Goal: Transaction & Acquisition: Purchase product/service

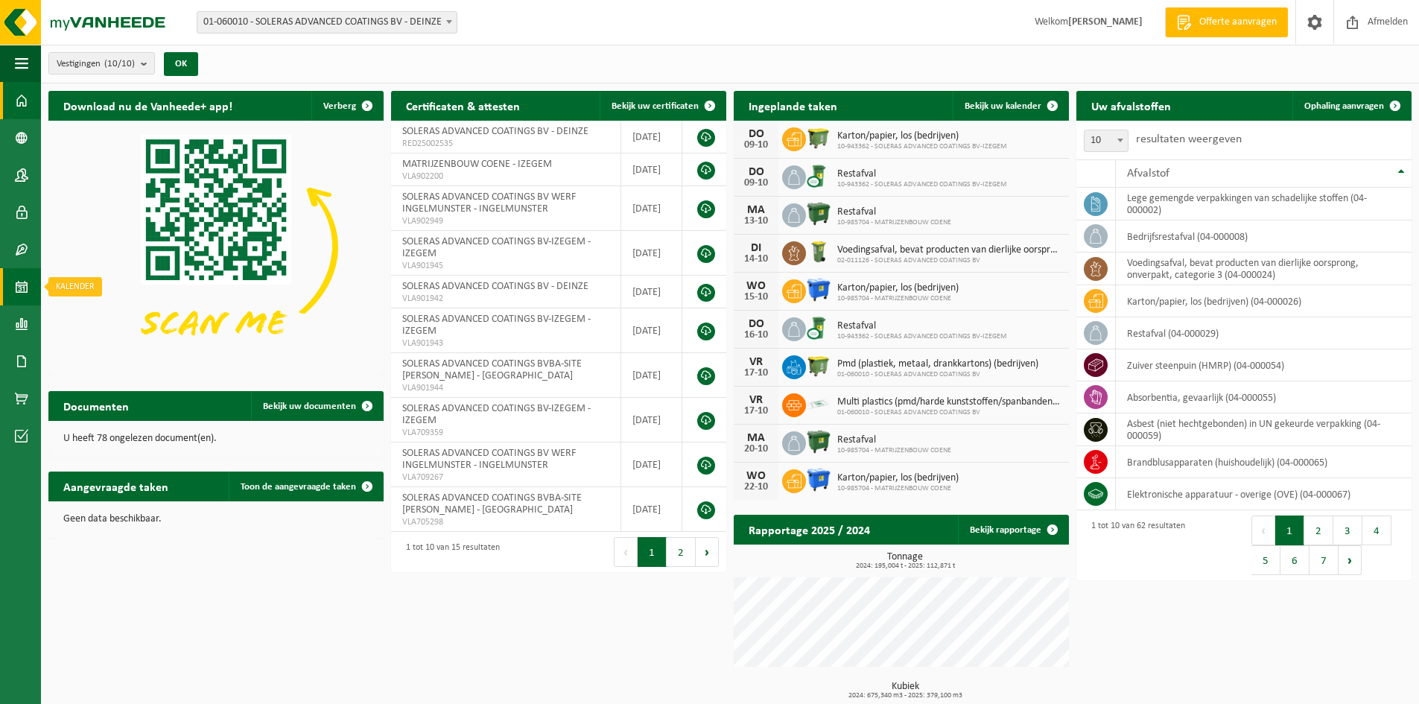
click at [20, 296] on span at bounding box center [21, 286] width 13 height 37
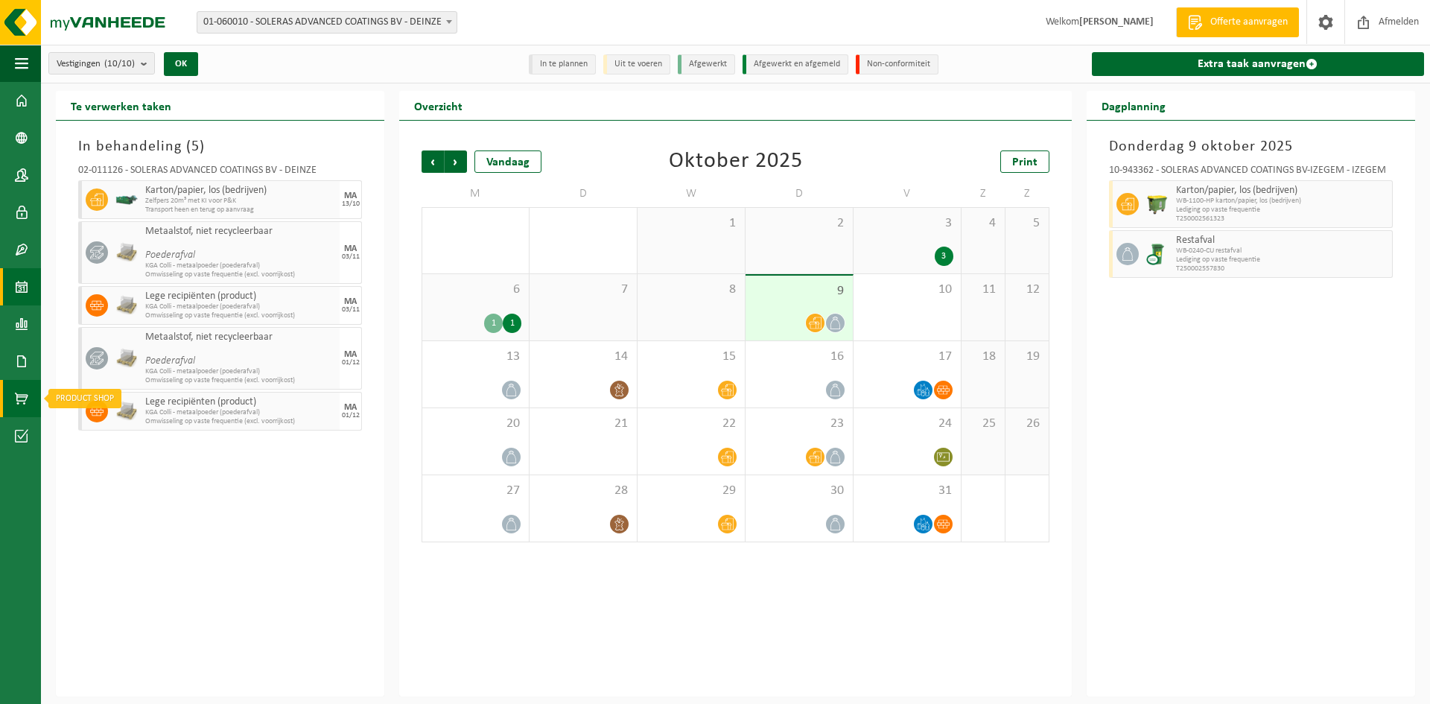
click at [13, 393] on link "Product Shop" at bounding box center [20, 398] width 41 height 37
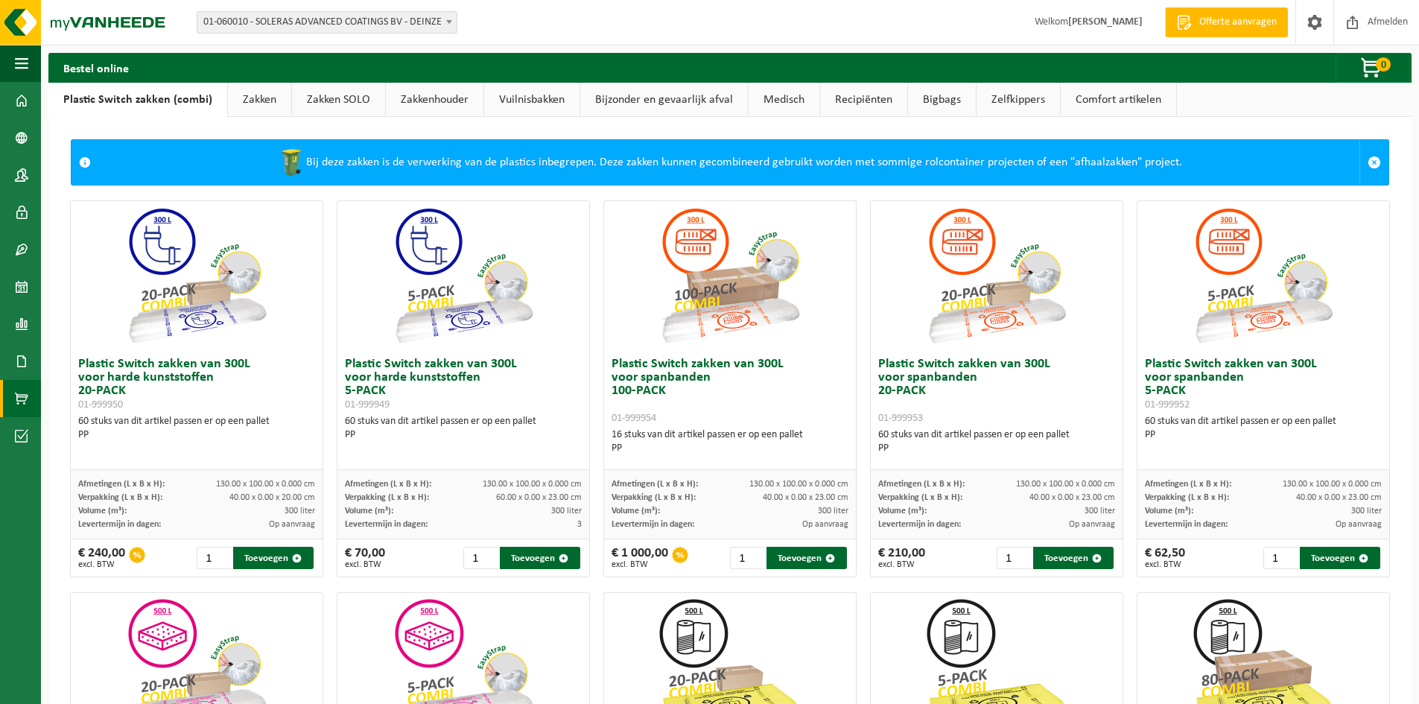
click at [661, 95] on link "Bijzonder en gevaarlijk afval" at bounding box center [664, 100] width 168 height 34
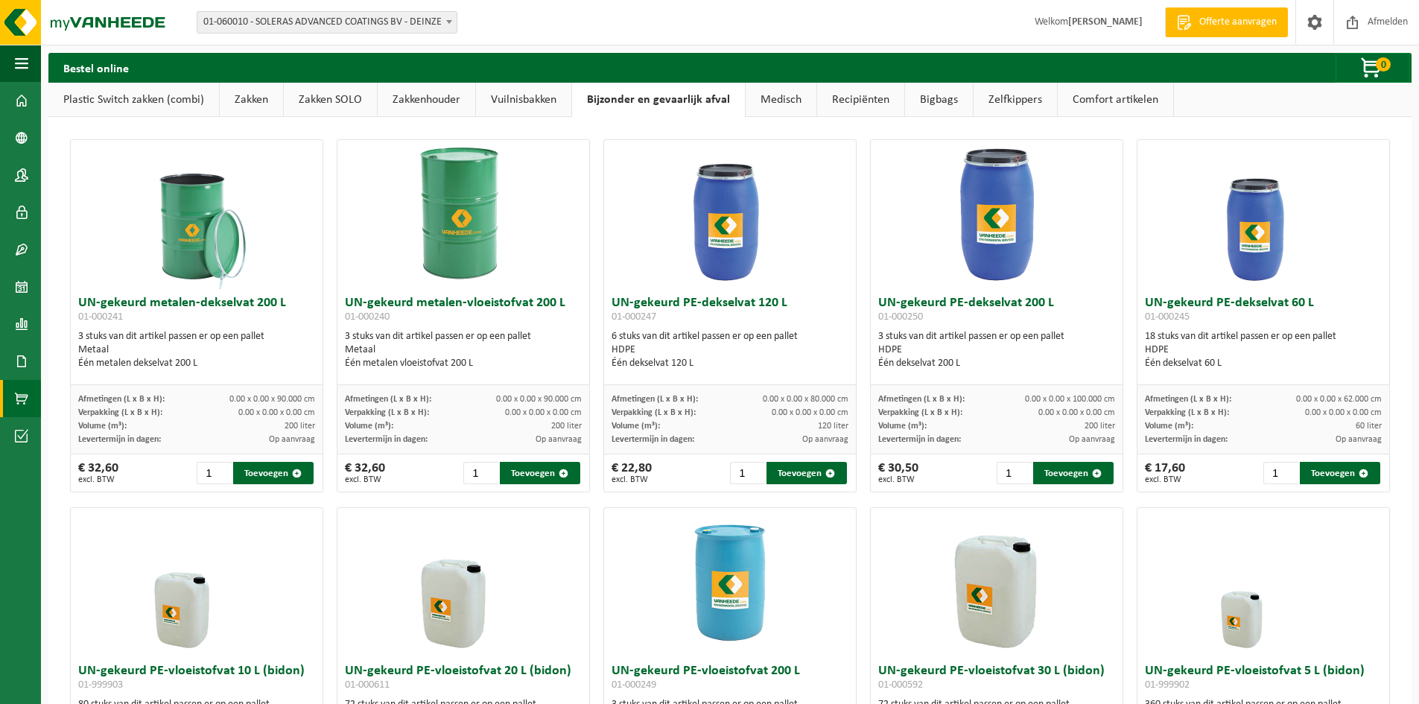
click at [1242, 235] on img at bounding box center [1263, 214] width 149 height 149
click at [1277, 468] on input "2" at bounding box center [1280, 473] width 35 height 22
click at [1277, 468] on input "3" at bounding box center [1280, 473] width 35 height 22
click at [1277, 468] on input "4" at bounding box center [1280, 473] width 35 height 22
click at [1277, 468] on input "5" at bounding box center [1280, 473] width 35 height 22
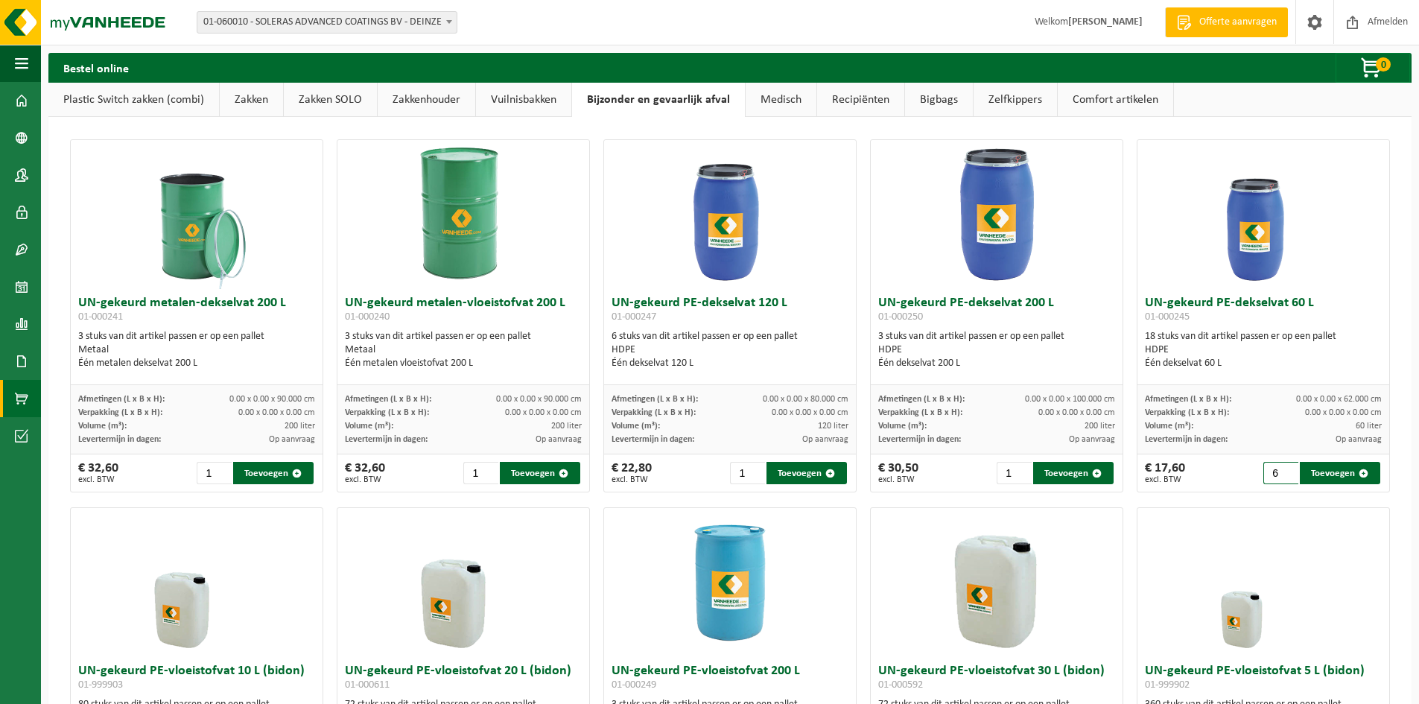
click at [1277, 468] on input "6" at bounding box center [1280, 473] width 35 height 22
click at [1277, 468] on input "7" at bounding box center [1280, 473] width 35 height 22
click at [1277, 468] on input "8" at bounding box center [1280, 473] width 35 height 22
click at [1329, 479] on button "Toevoegen" at bounding box center [1340, 473] width 80 height 22
type input "1"
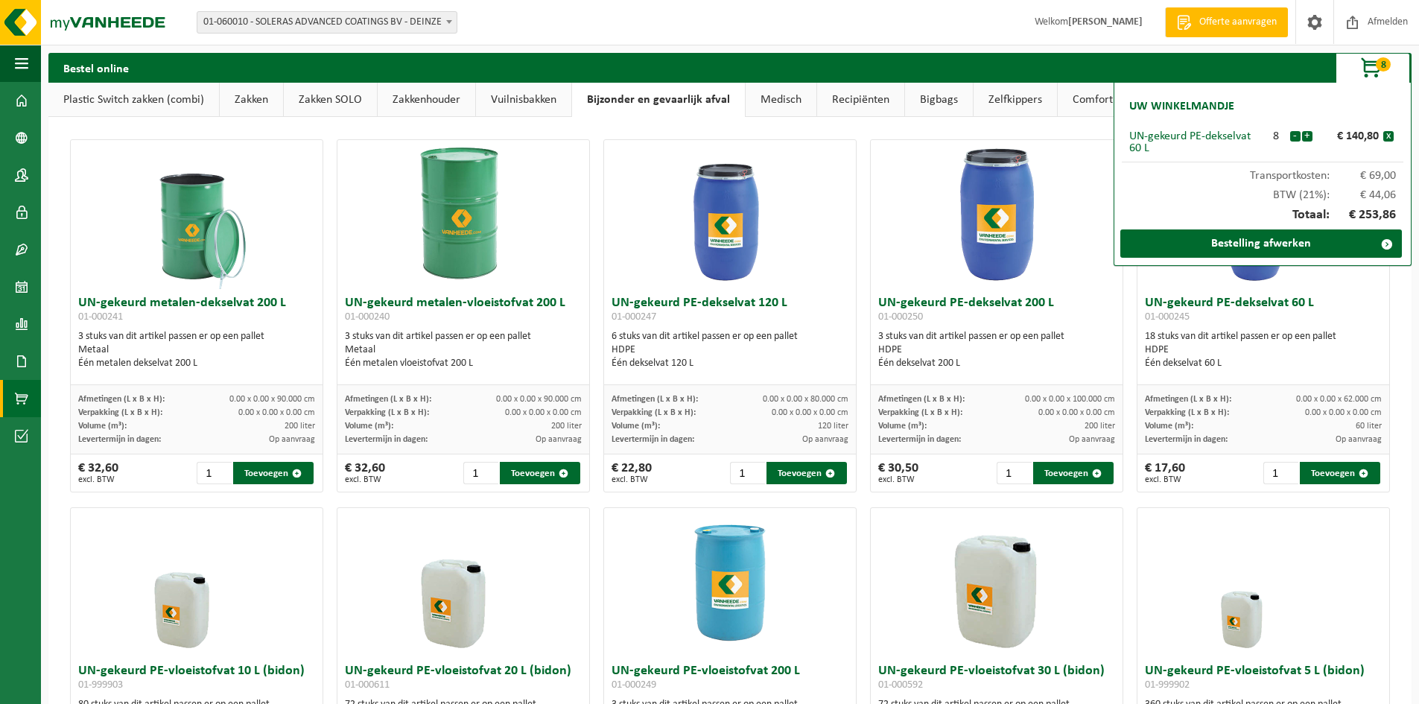
click at [1064, 255] on div at bounding box center [997, 214] width 252 height 149
click at [822, 29] on div "Vestiging: 01-060010 - SOLERAS ADVANCED COATINGS BV - DEINZE 10-985704 - MATRIJ…" at bounding box center [709, 22] width 1419 height 45
click at [843, 121] on div "UN-gekeurd metalen-dekselvat 200 L 01-000241 3 stuks van dit artikel passen er …" at bounding box center [729, 684] width 1363 height 1134
drag, startPoint x: 869, startPoint y: 121, endPoint x: 877, endPoint y: 118, distance: 8.7
click at [869, 121] on div "UN-gekeurd metalen-dekselvat 200 L 01-000241 3 stuks van dit artikel passen er …" at bounding box center [729, 684] width 1363 height 1134
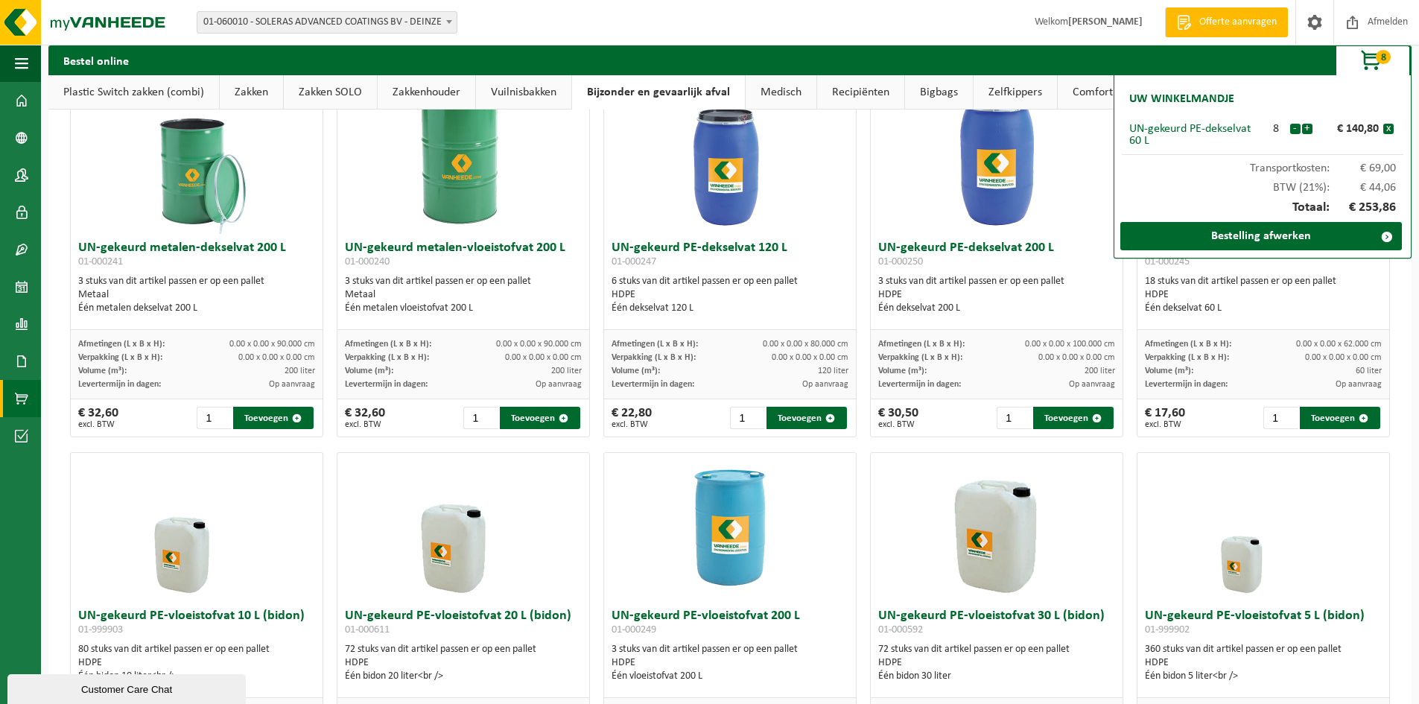
scroll to position [99, 0]
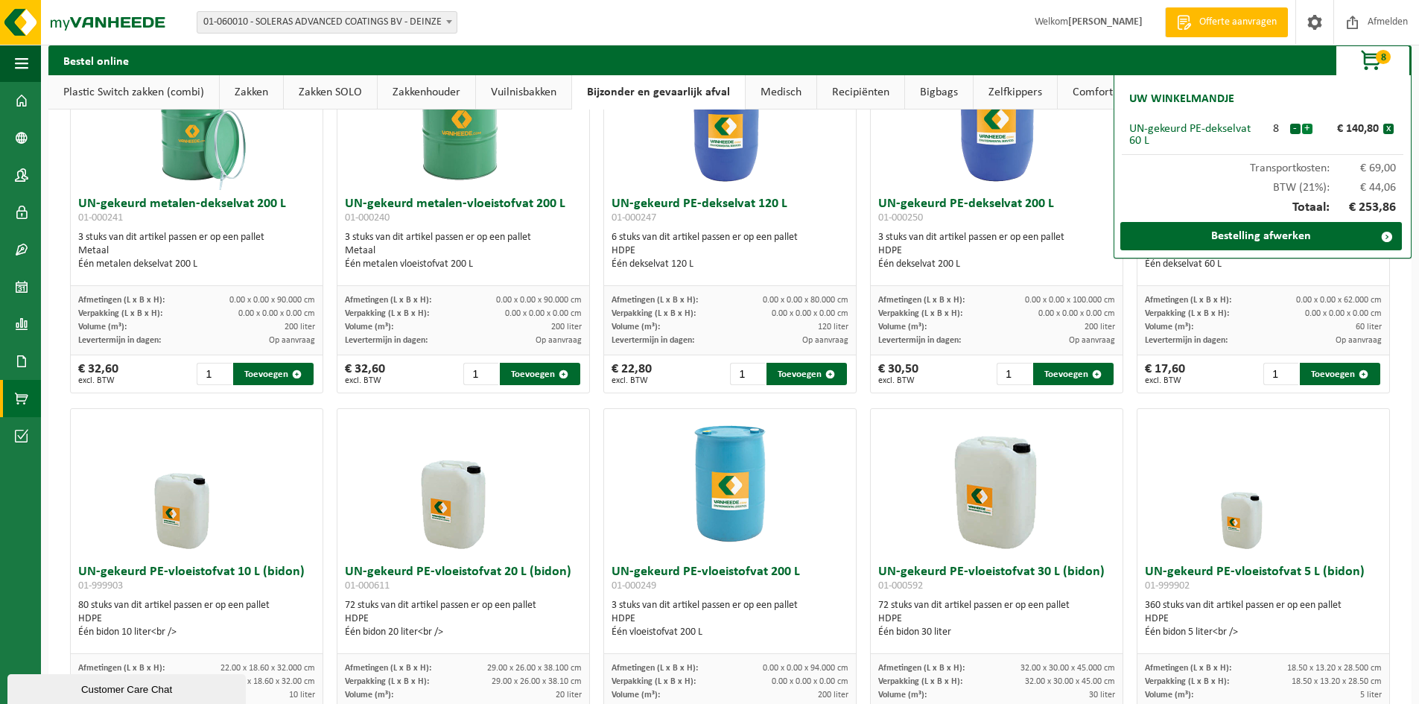
click at [1307, 130] on button "+" at bounding box center [1307, 129] width 10 height 10
click at [1082, 168] on div at bounding box center [997, 115] width 252 height 149
click at [448, 92] on link "Zakkenhouder" at bounding box center [427, 92] width 98 height 34
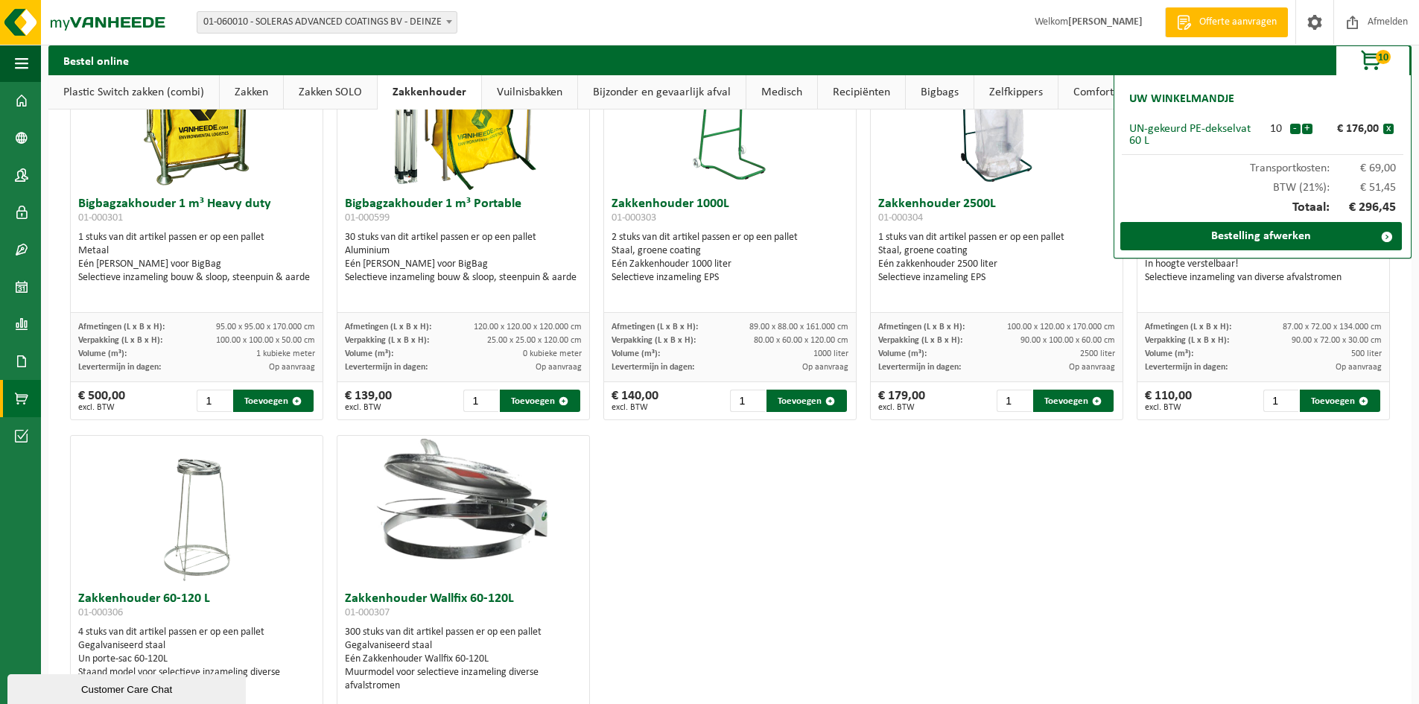
scroll to position [0, 0]
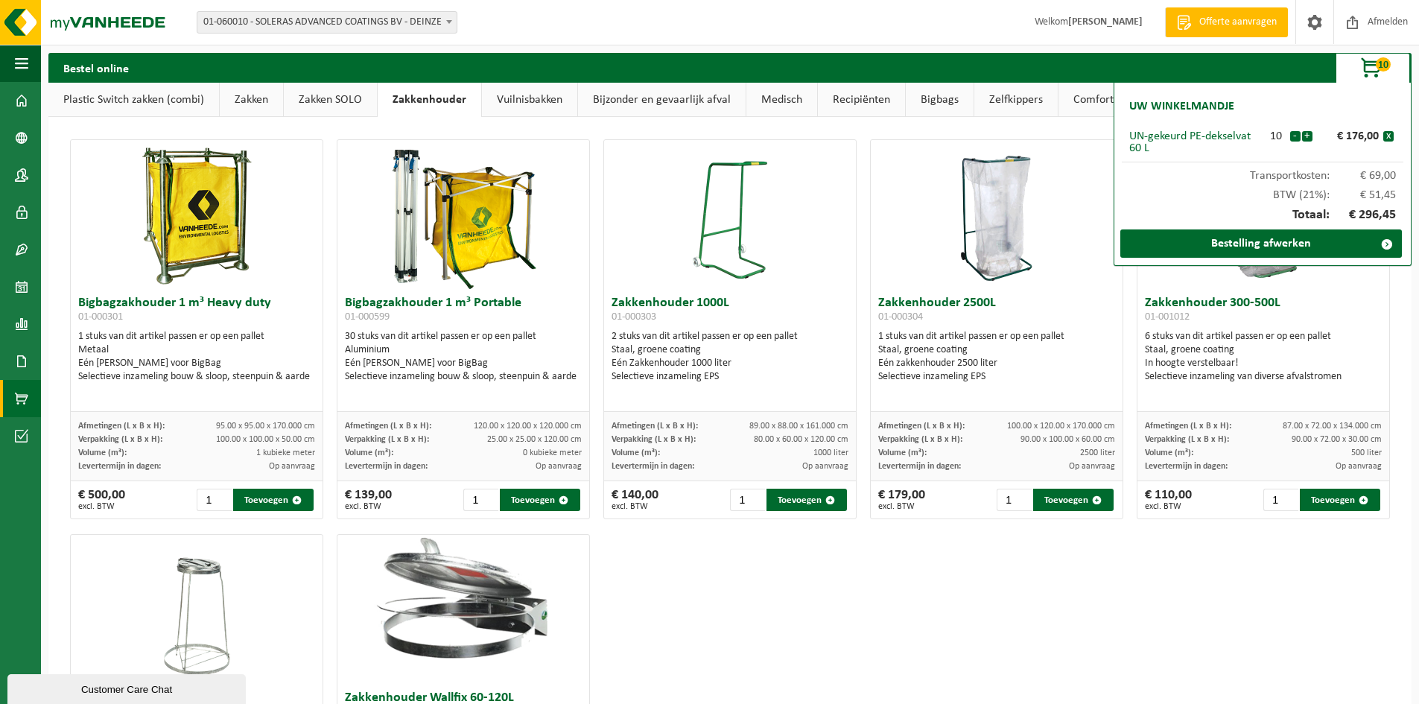
click at [1189, 601] on div "Bigbagzakhouder 1 m³ Heavy duty 01-000301 1 stuks van dit artikel passen er op …" at bounding box center [729, 526] width 1333 height 789
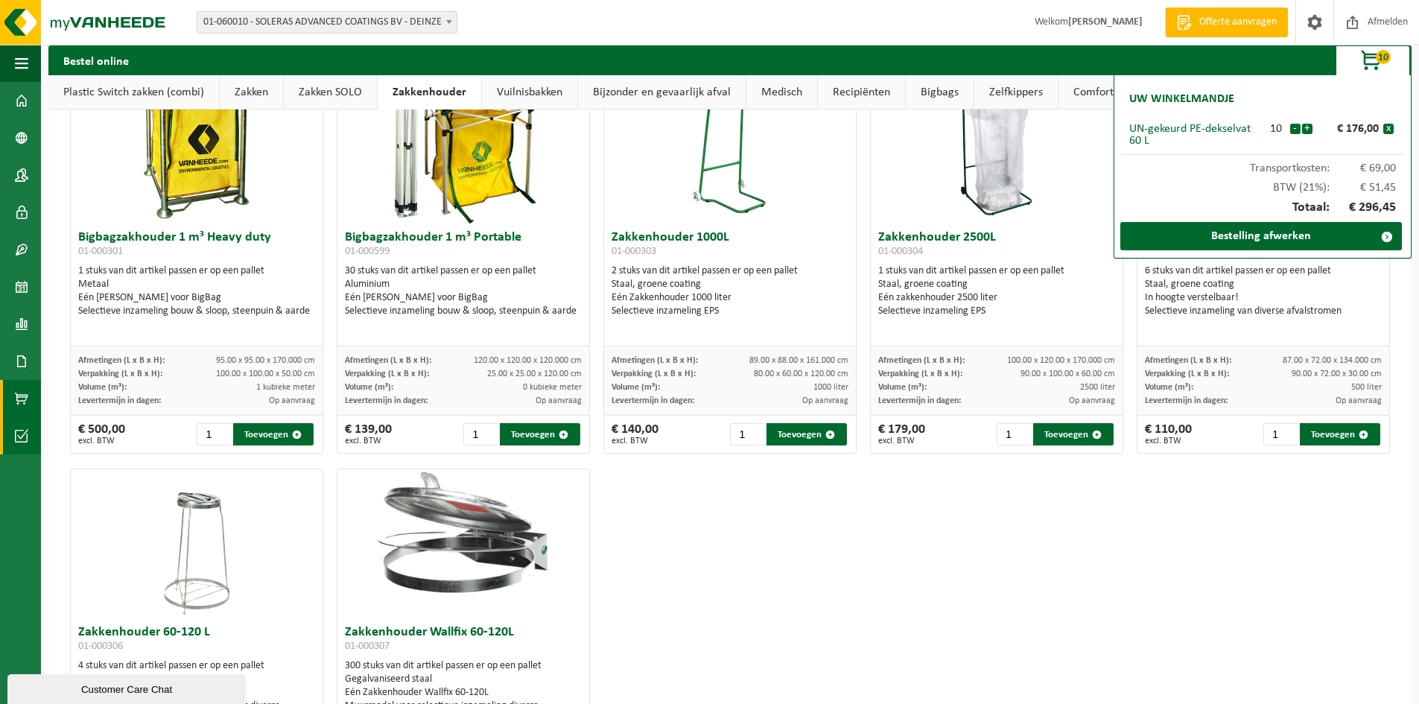
scroll to position [48, 0]
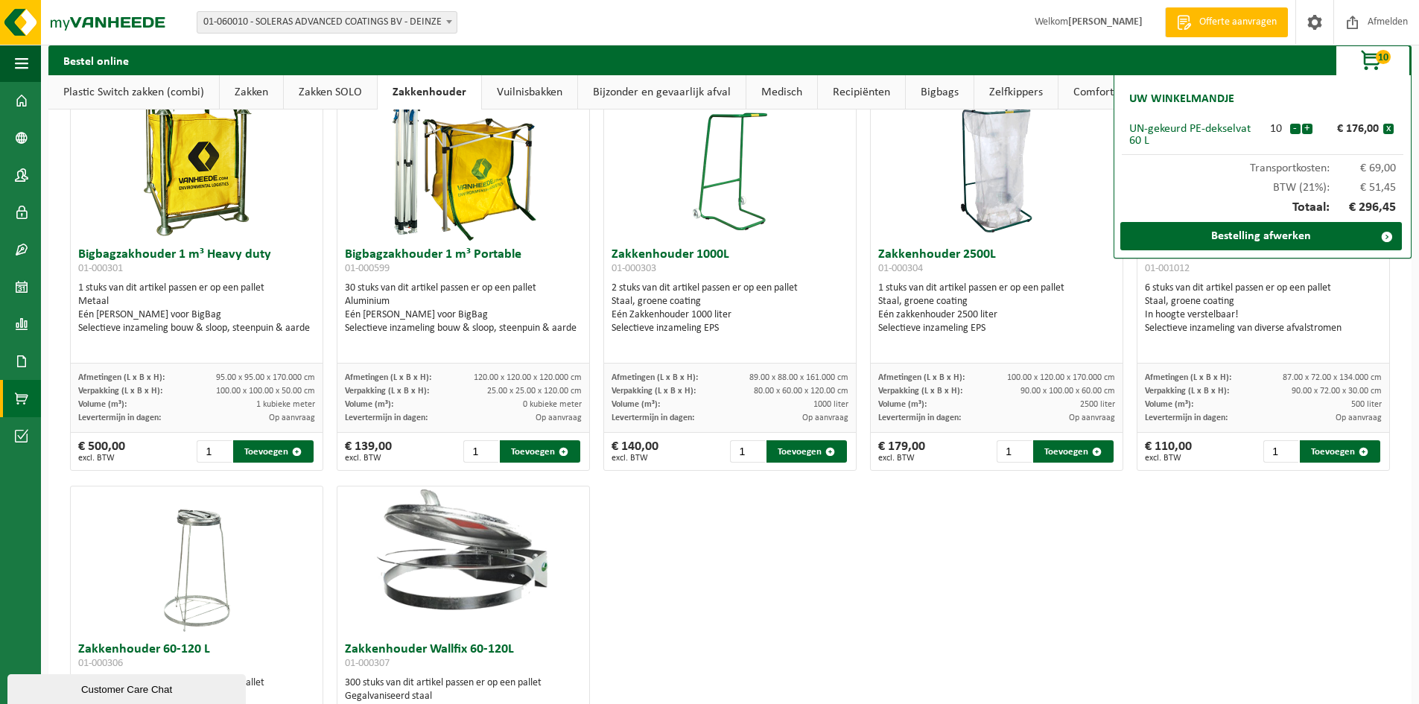
click at [892, 556] on div "Bigbagzakhouder 1 m³ Heavy duty 01-000301 1 stuks van dit artikel passen er op …" at bounding box center [729, 477] width 1333 height 789
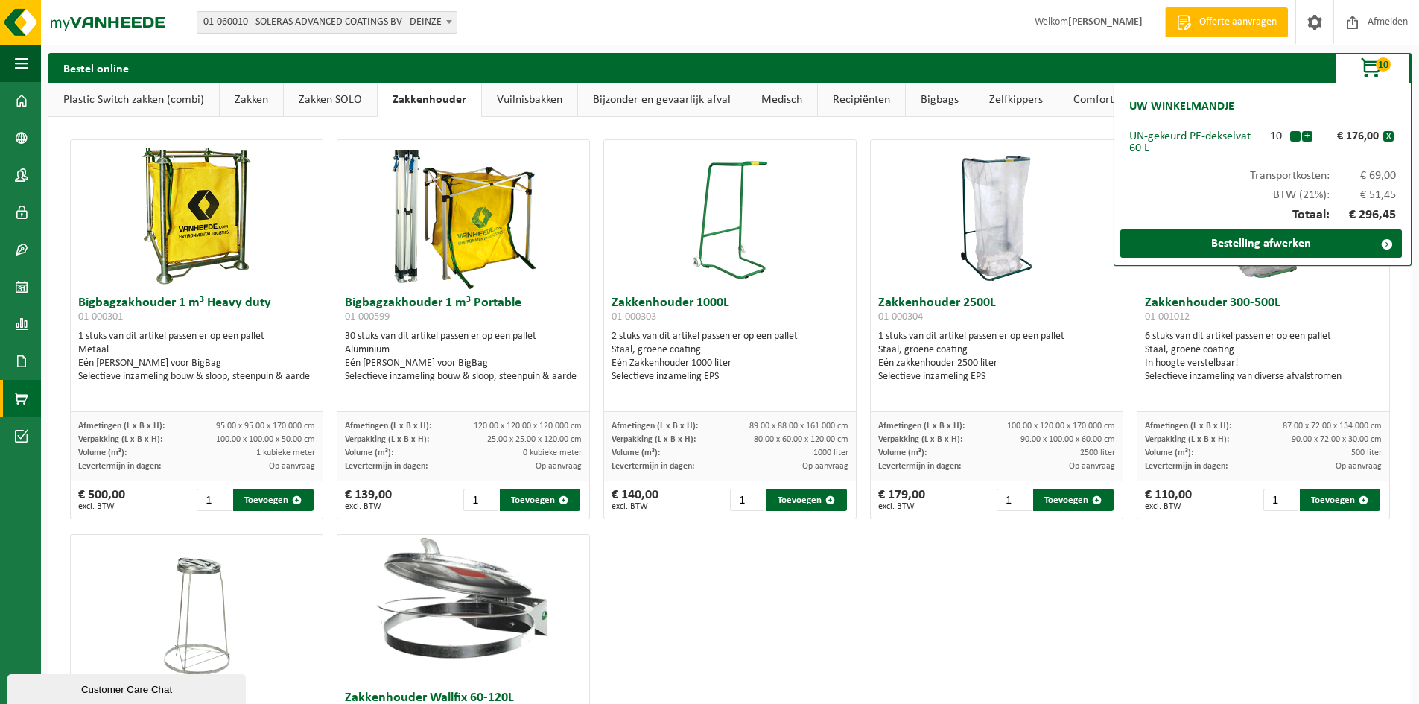
click at [1058, 92] on link "Comfort artikelen" at bounding box center [1115, 100] width 115 height 34
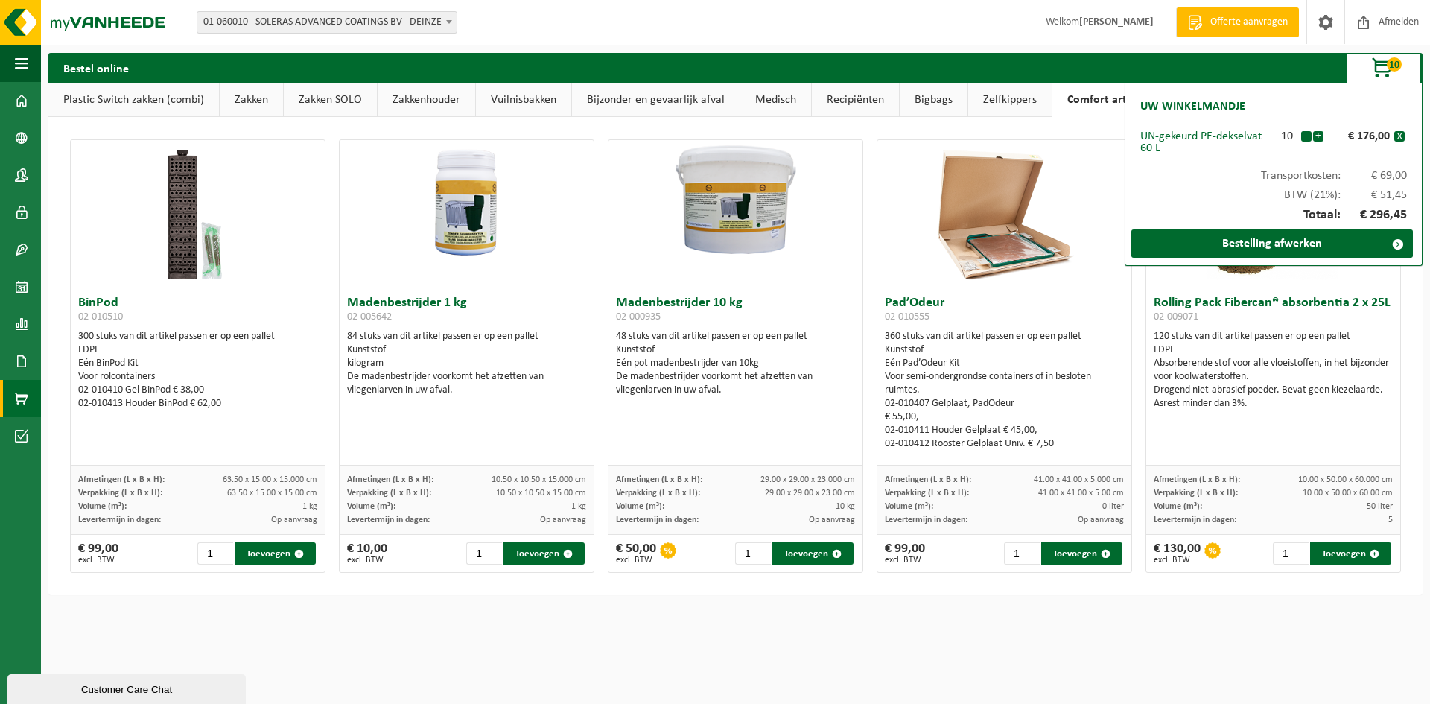
click at [1027, 103] on link "Zelfkippers" at bounding box center [1009, 100] width 83 height 34
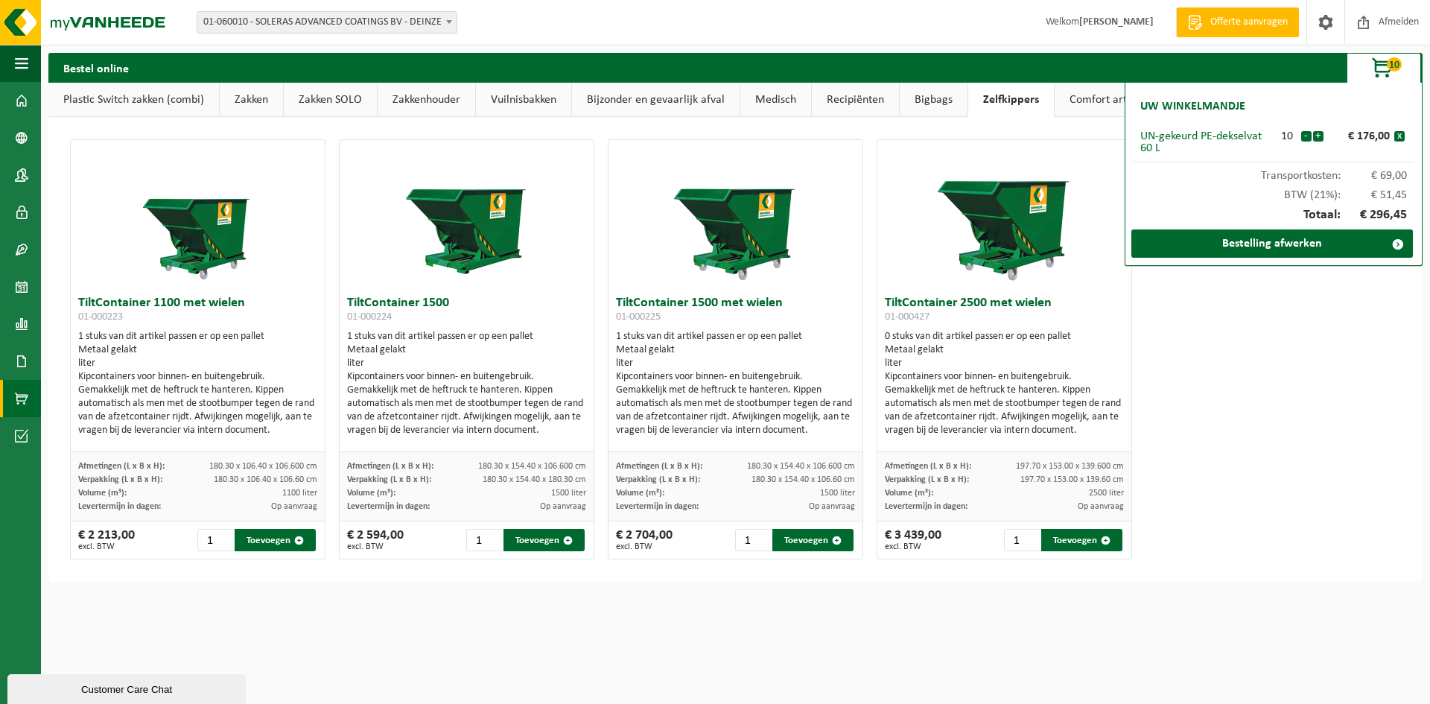
click at [942, 103] on link "Bigbags" at bounding box center [934, 100] width 68 height 34
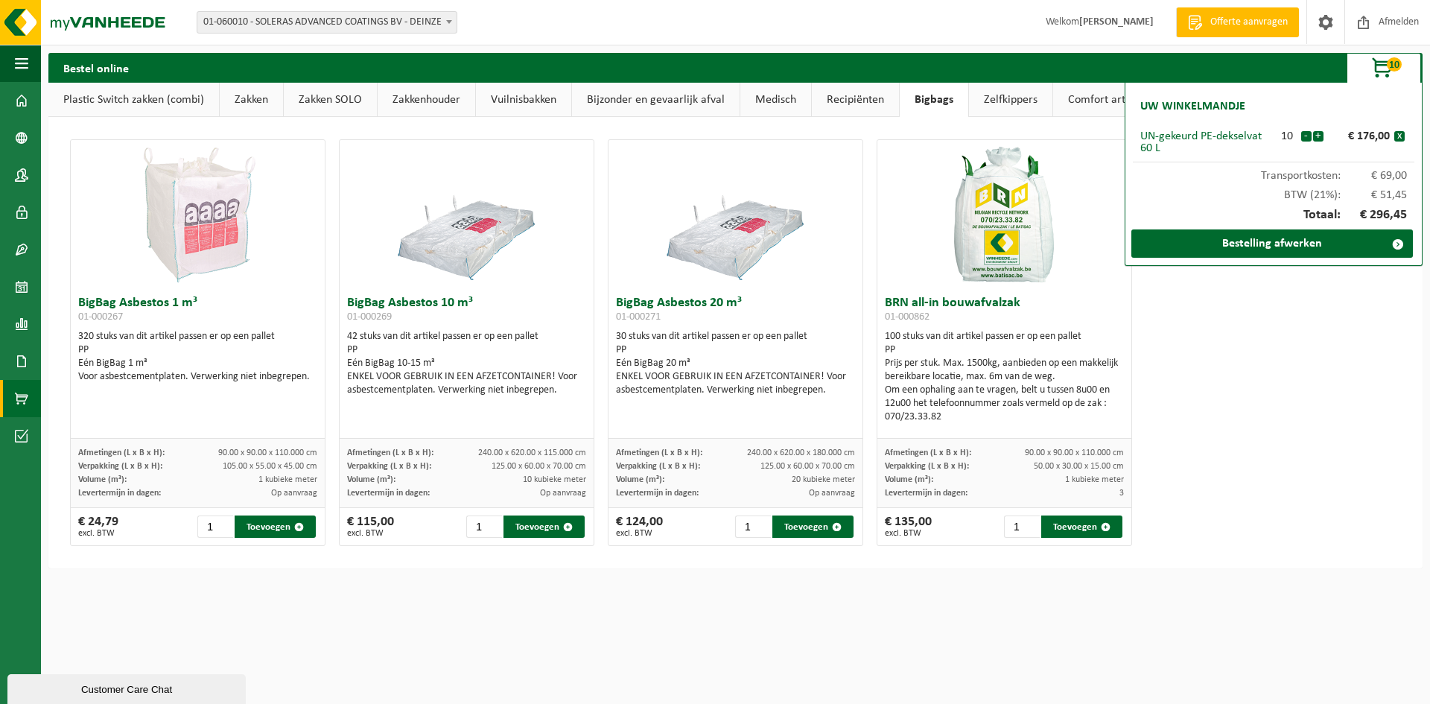
click at [833, 104] on link "Recipiënten" at bounding box center [855, 100] width 87 height 34
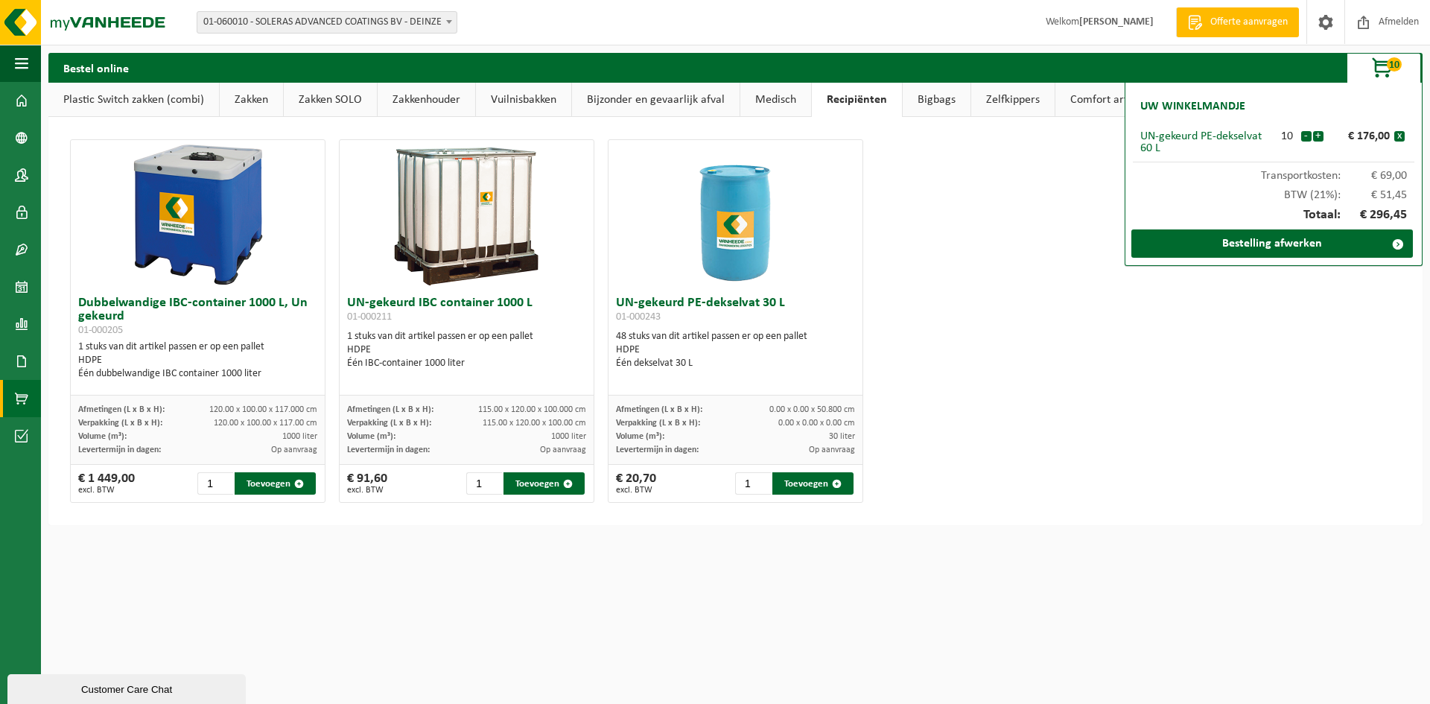
click at [769, 106] on link "Medisch" at bounding box center [775, 100] width 71 height 34
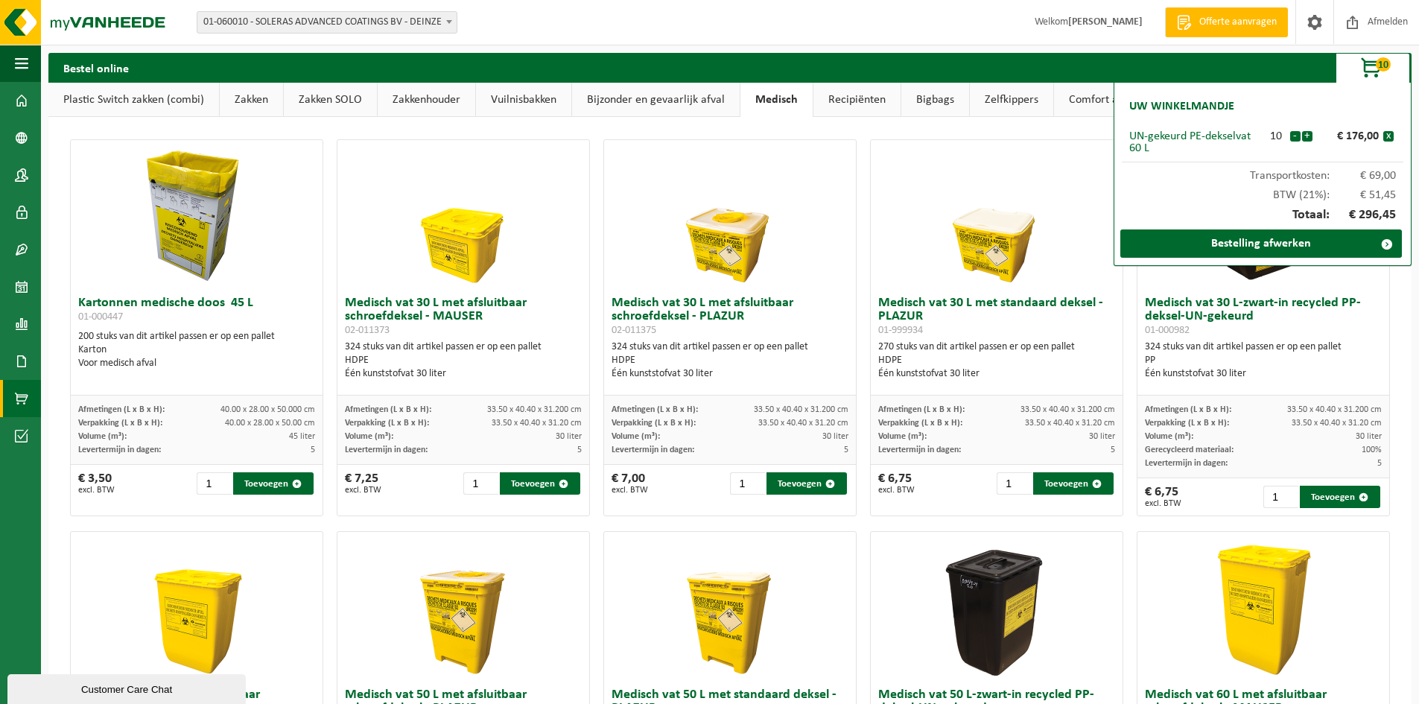
click at [610, 108] on link "Bijzonder en gevaarlijk afval" at bounding box center [656, 100] width 168 height 34
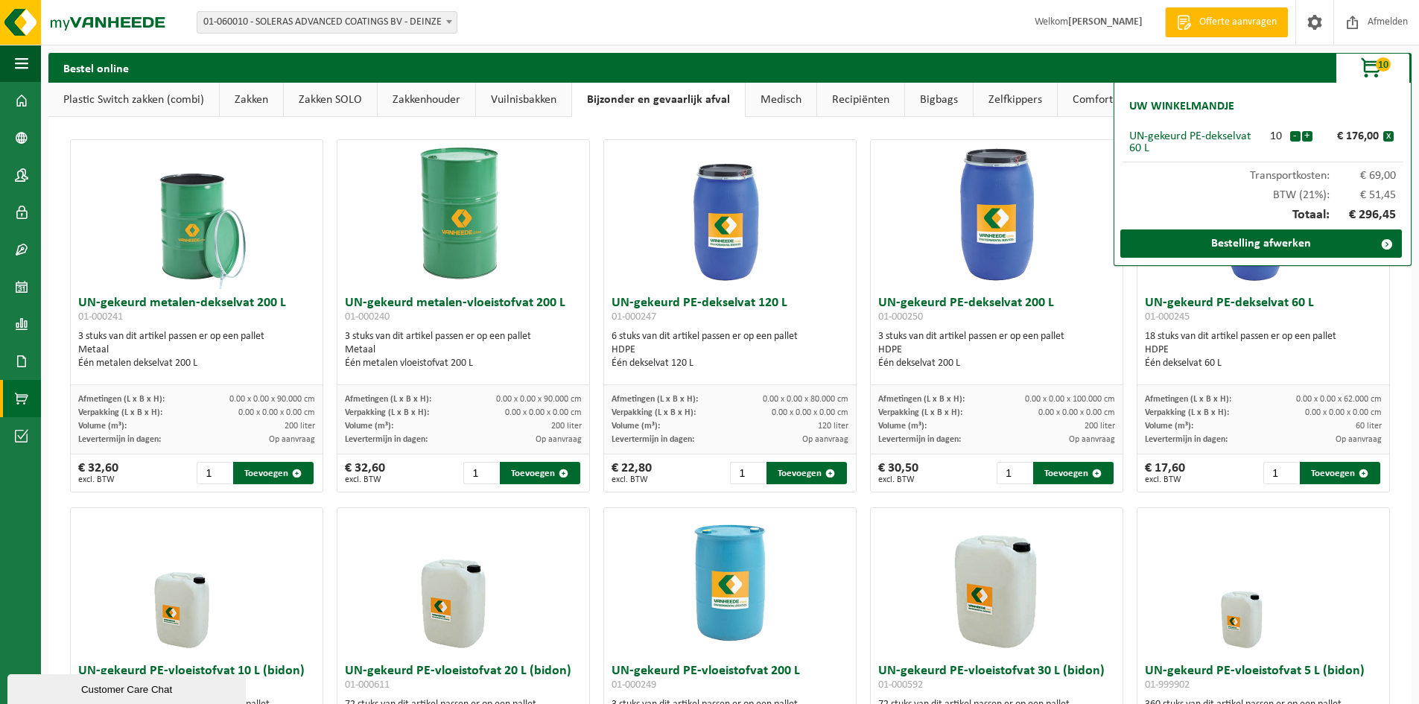
click at [452, 101] on link "Zakkenhouder" at bounding box center [427, 100] width 98 height 34
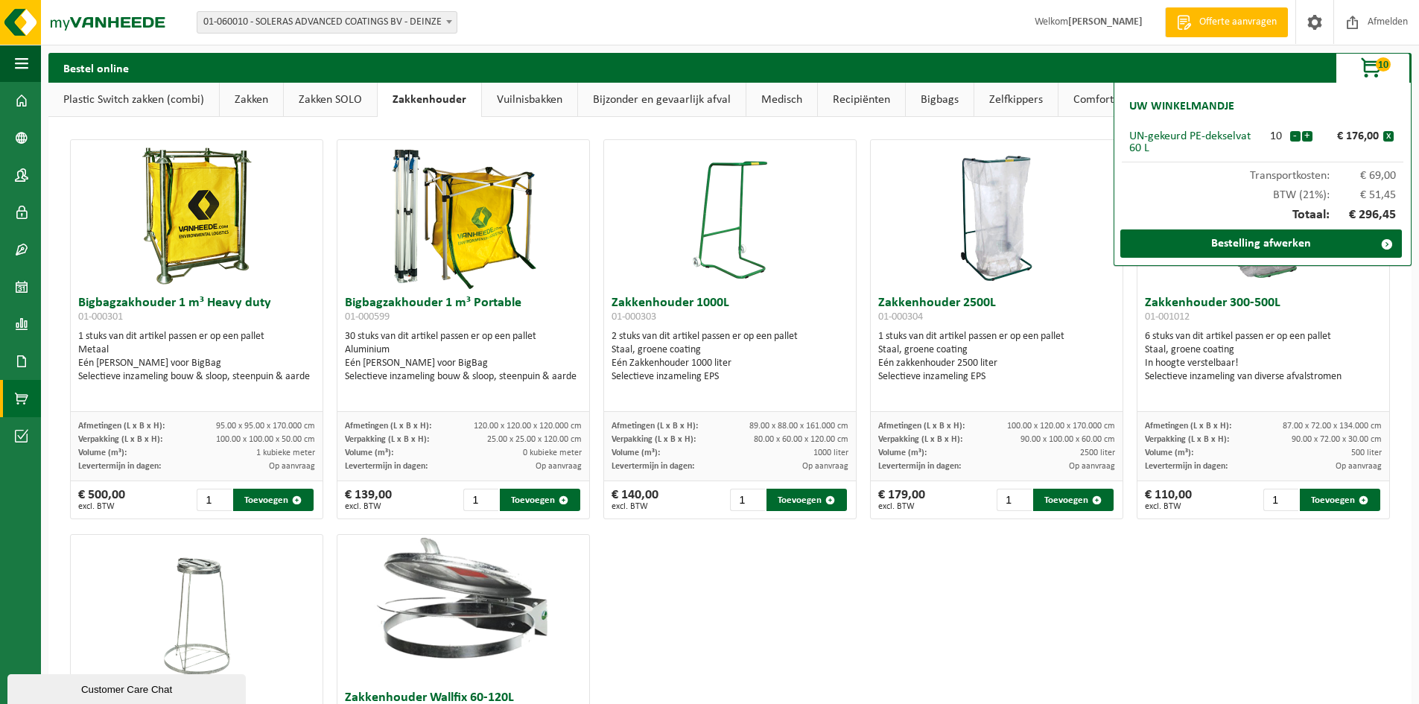
click at [309, 111] on link "Zakken SOLO" at bounding box center [330, 100] width 93 height 34
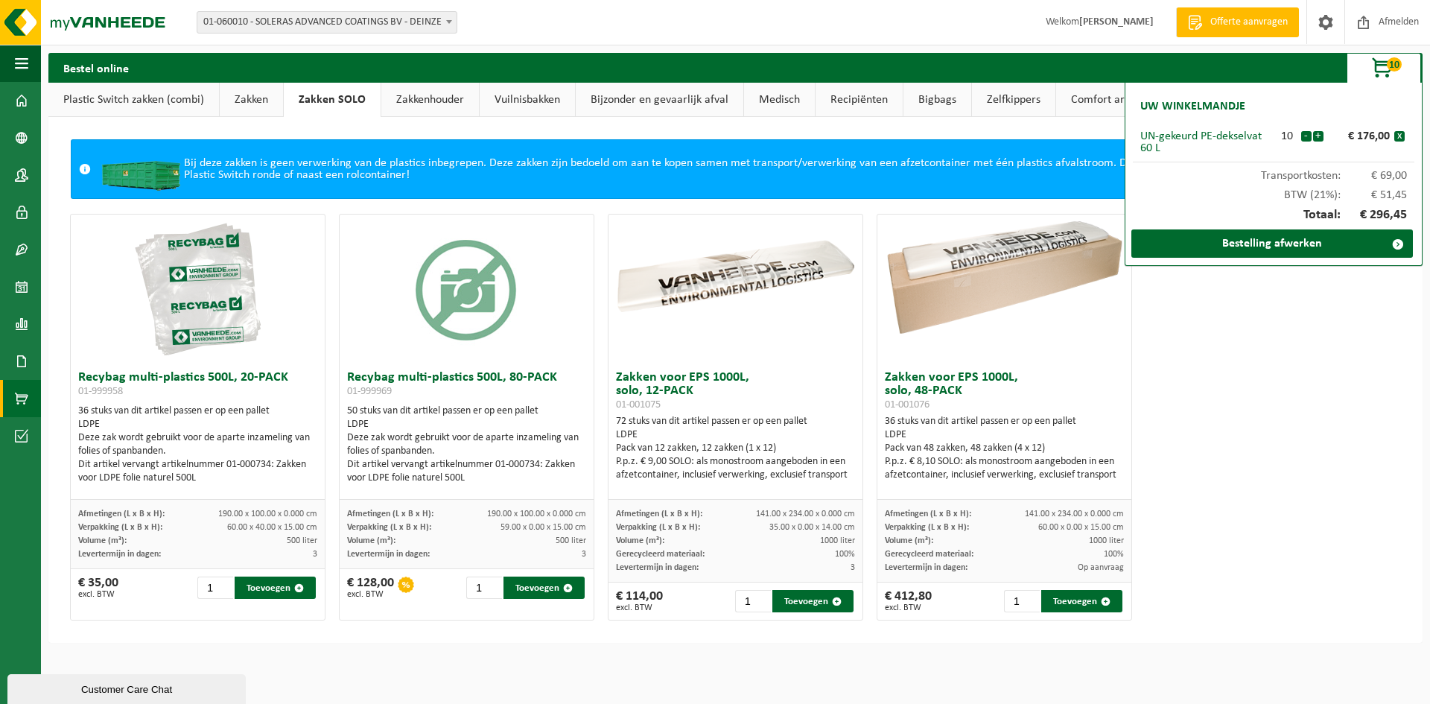
click at [427, 97] on link "Zakkenhouder" at bounding box center [430, 100] width 98 height 34
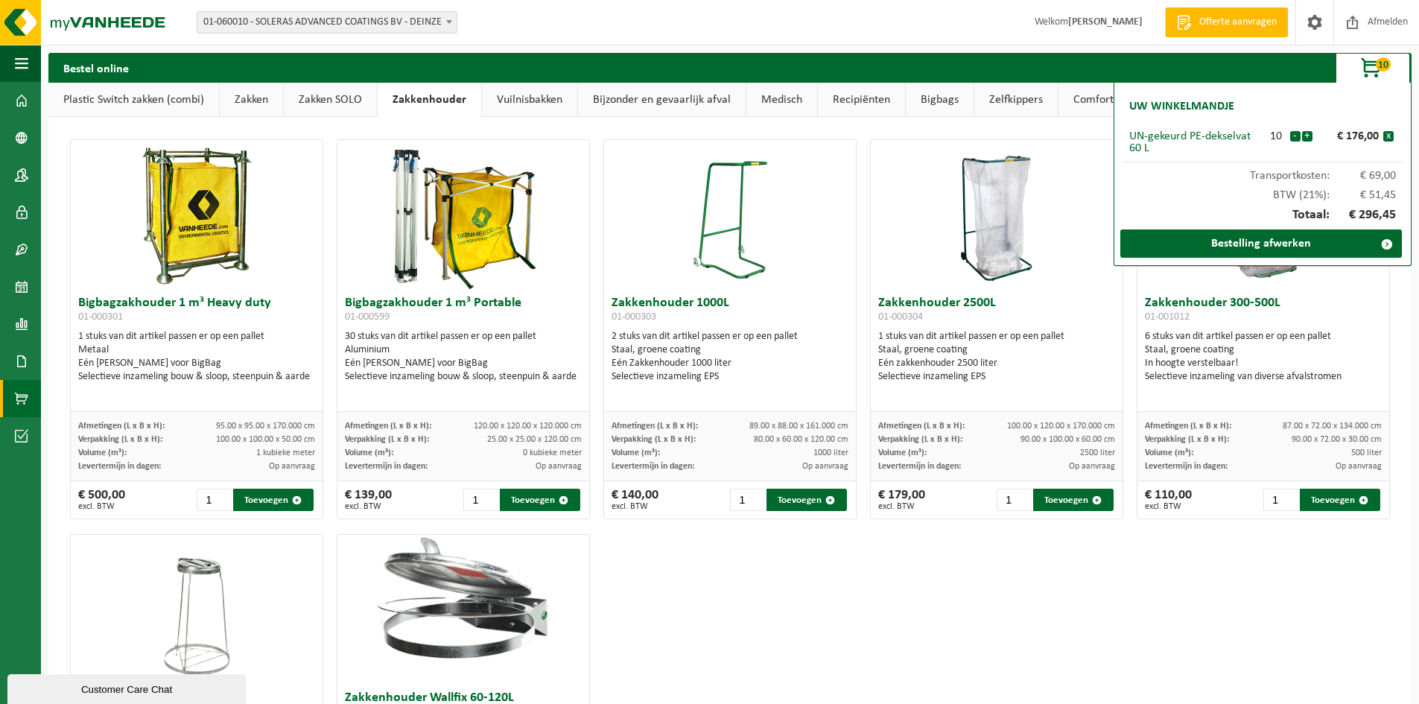
click at [244, 97] on link "Zakken" at bounding box center [251, 100] width 63 height 34
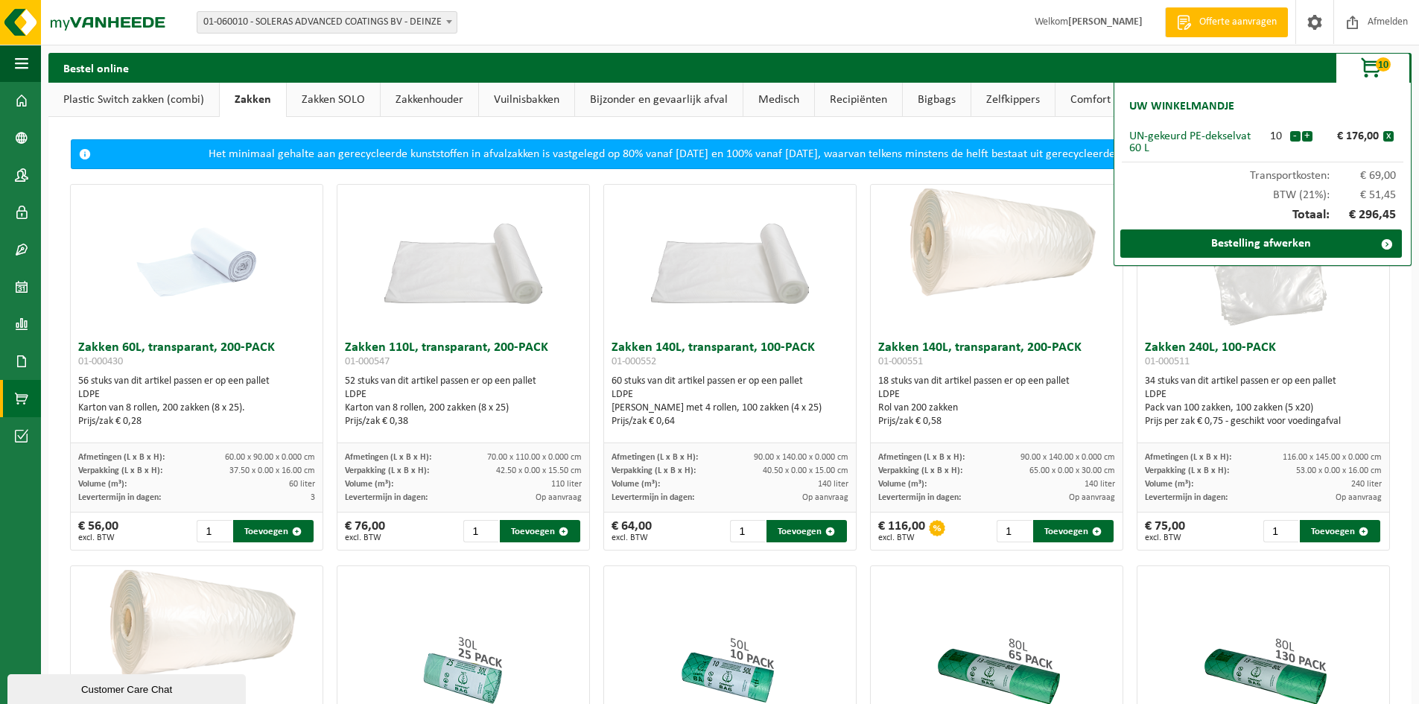
click at [323, 94] on link "Zakken SOLO" at bounding box center [333, 100] width 93 height 34
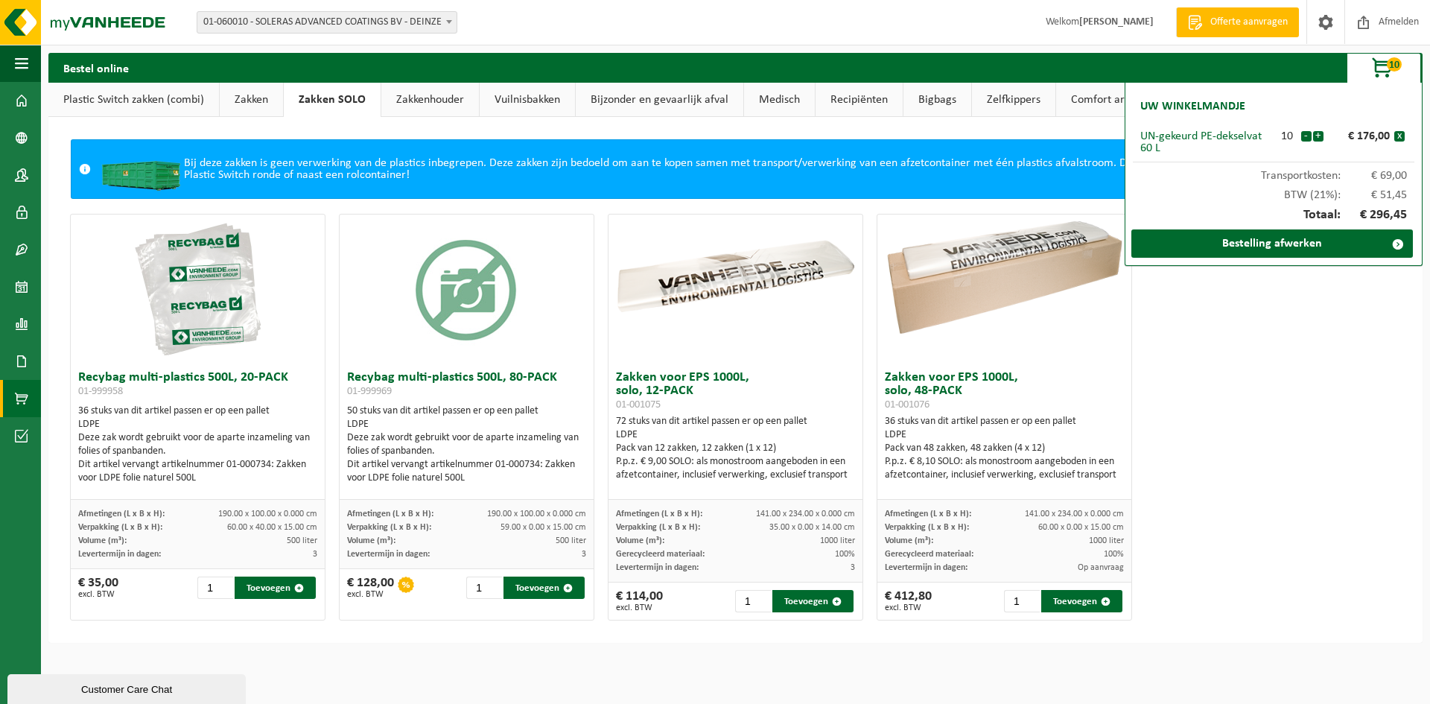
click at [423, 94] on link "Zakkenhouder" at bounding box center [430, 100] width 98 height 34
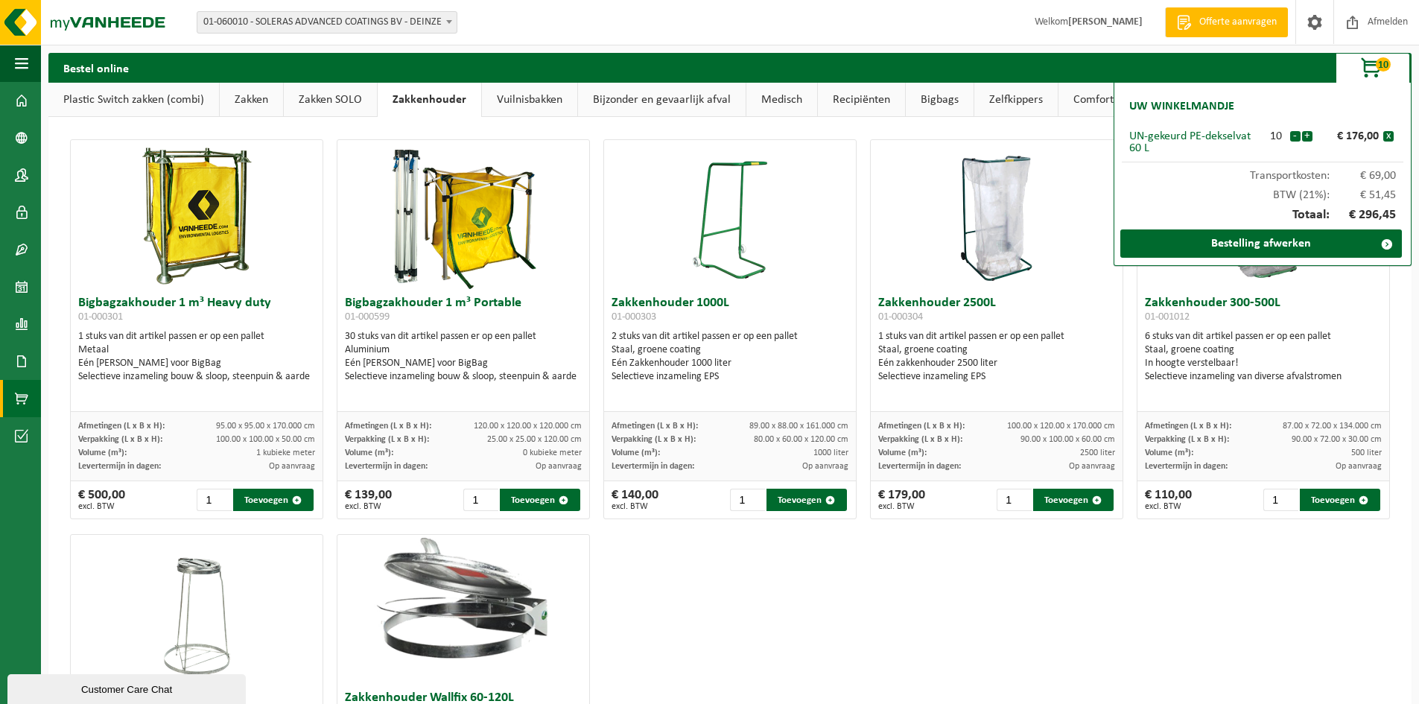
click at [565, 105] on link "Vuilnisbakken" at bounding box center [529, 100] width 95 height 34
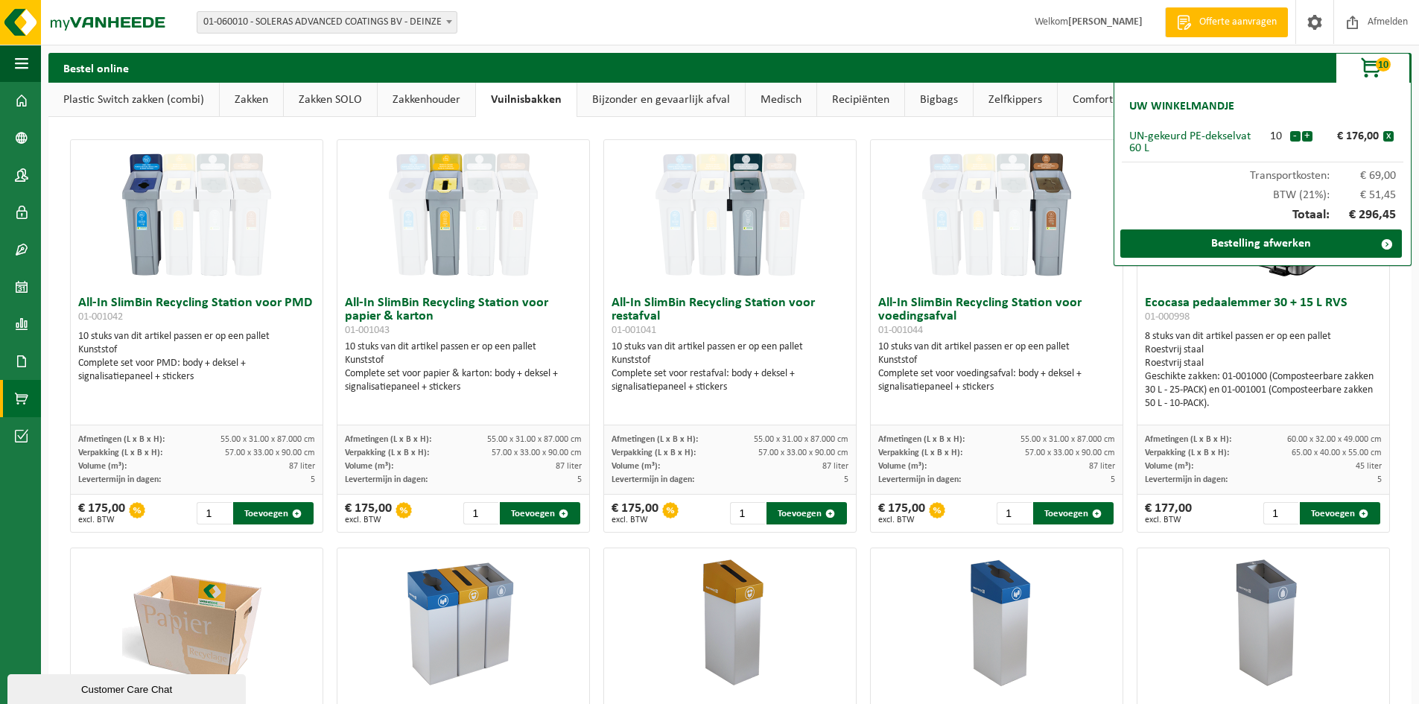
click at [620, 109] on link "Bijzonder en gevaarlijk afval" at bounding box center [661, 100] width 168 height 34
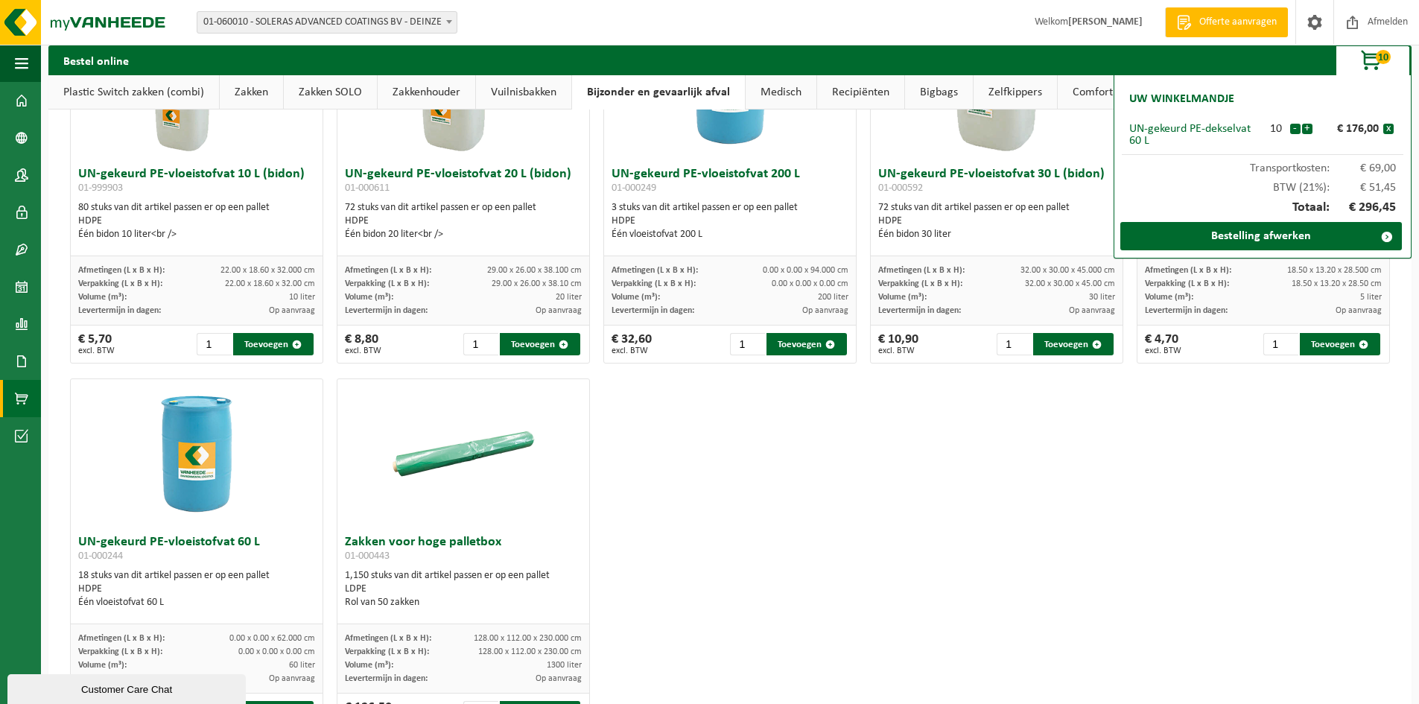
scroll to position [562, 0]
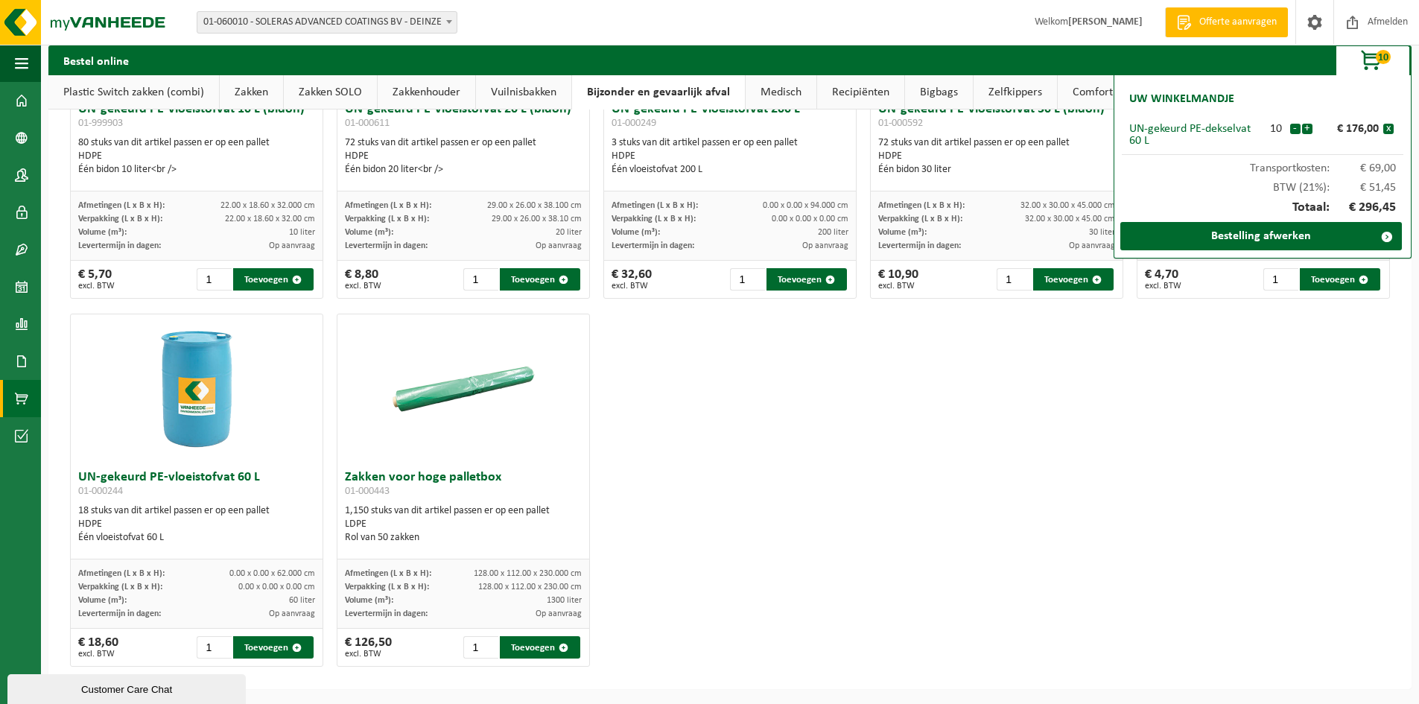
click at [785, 86] on link "Medisch" at bounding box center [781, 92] width 71 height 34
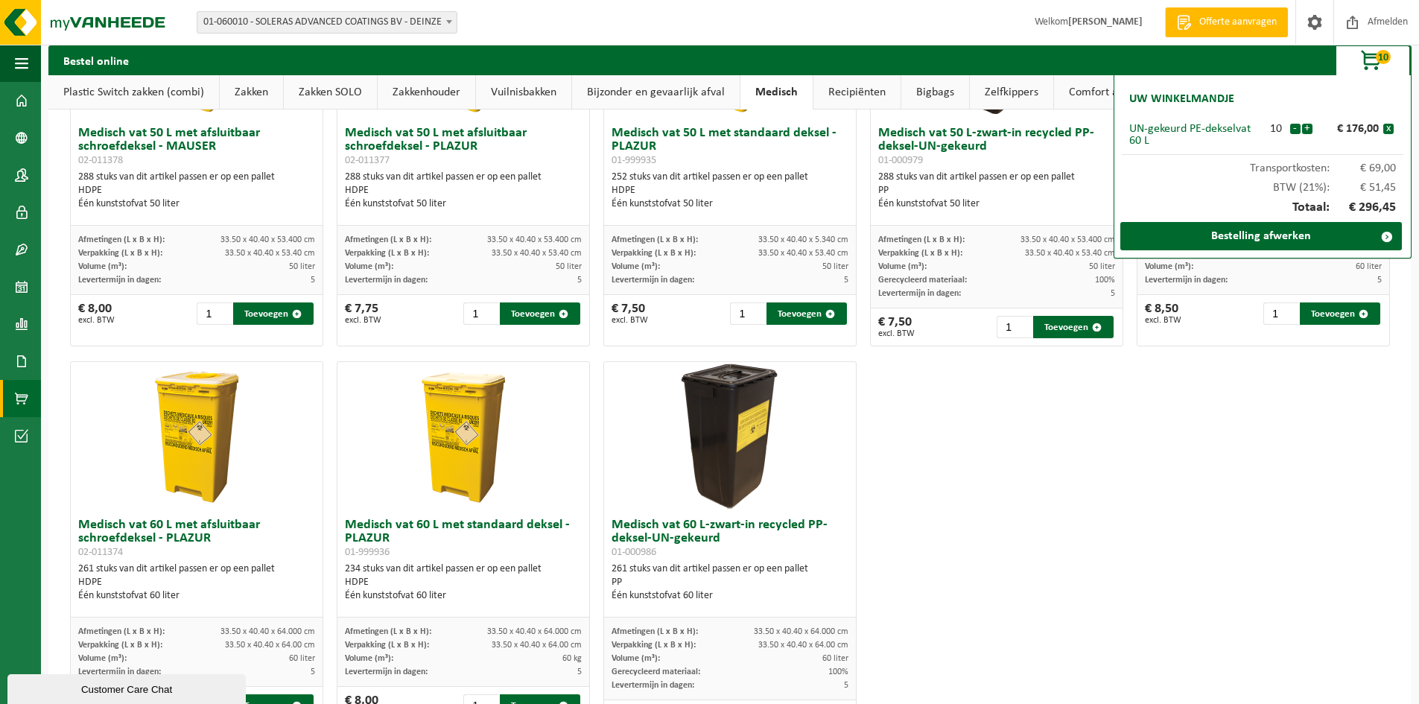
click at [863, 92] on link "Recipiënten" at bounding box center [856, 92] width 87 height 34
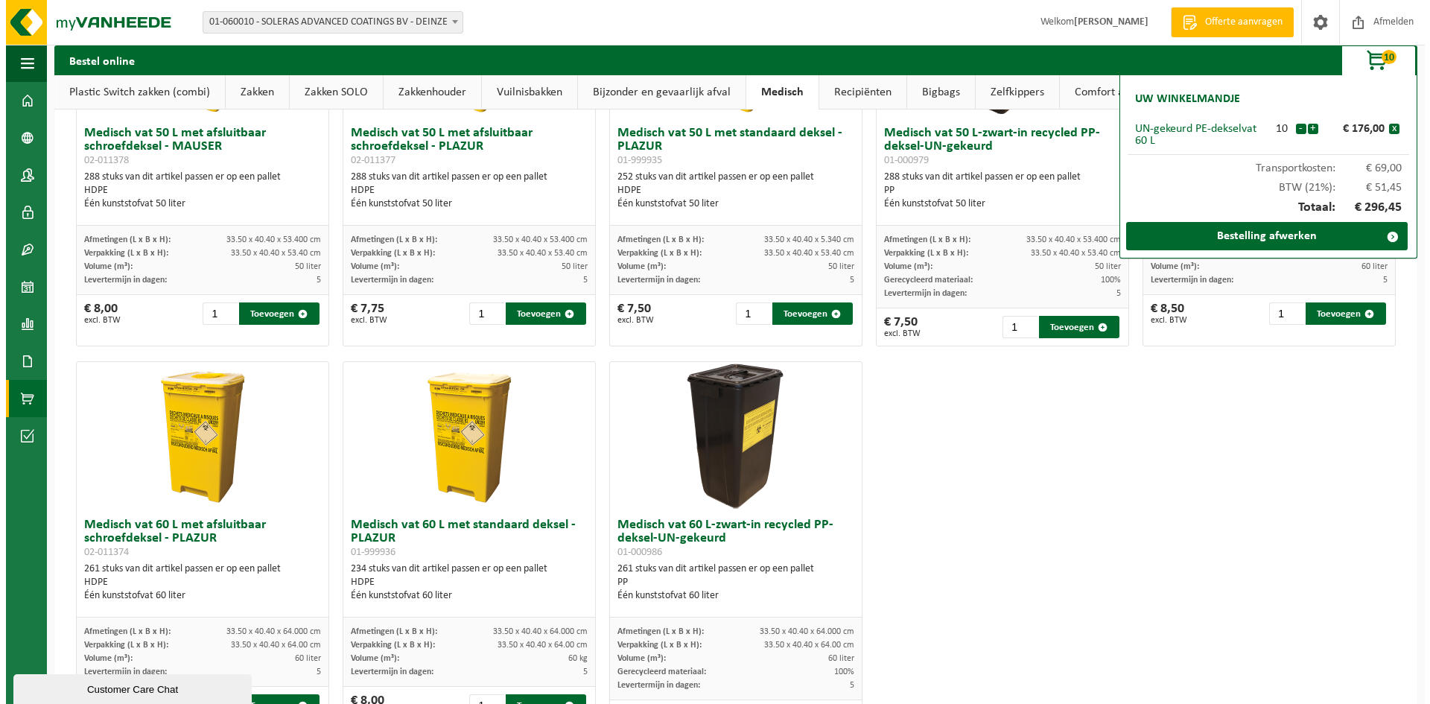
scroll to position [0, 0]
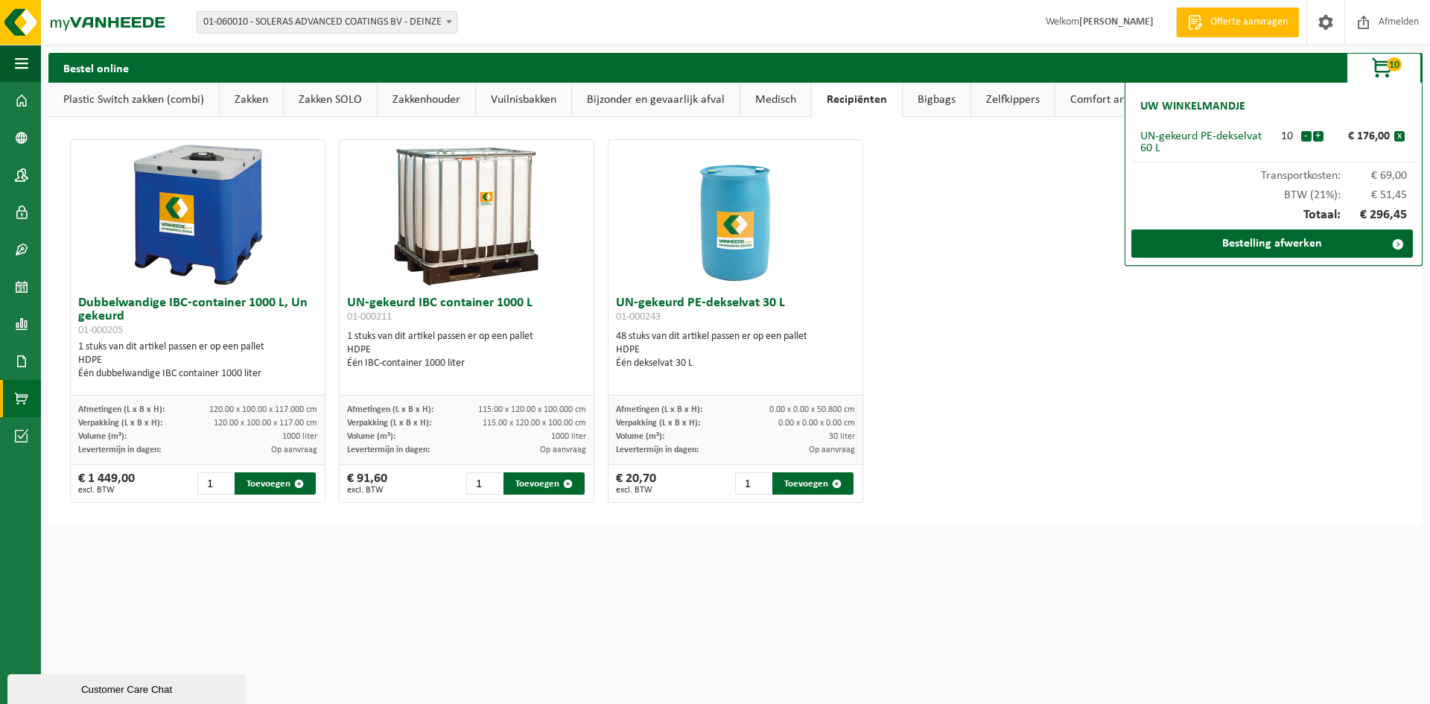
click at [927, 103] on link "Bigbags" at bounding box center [937, 100] width 68 height 34
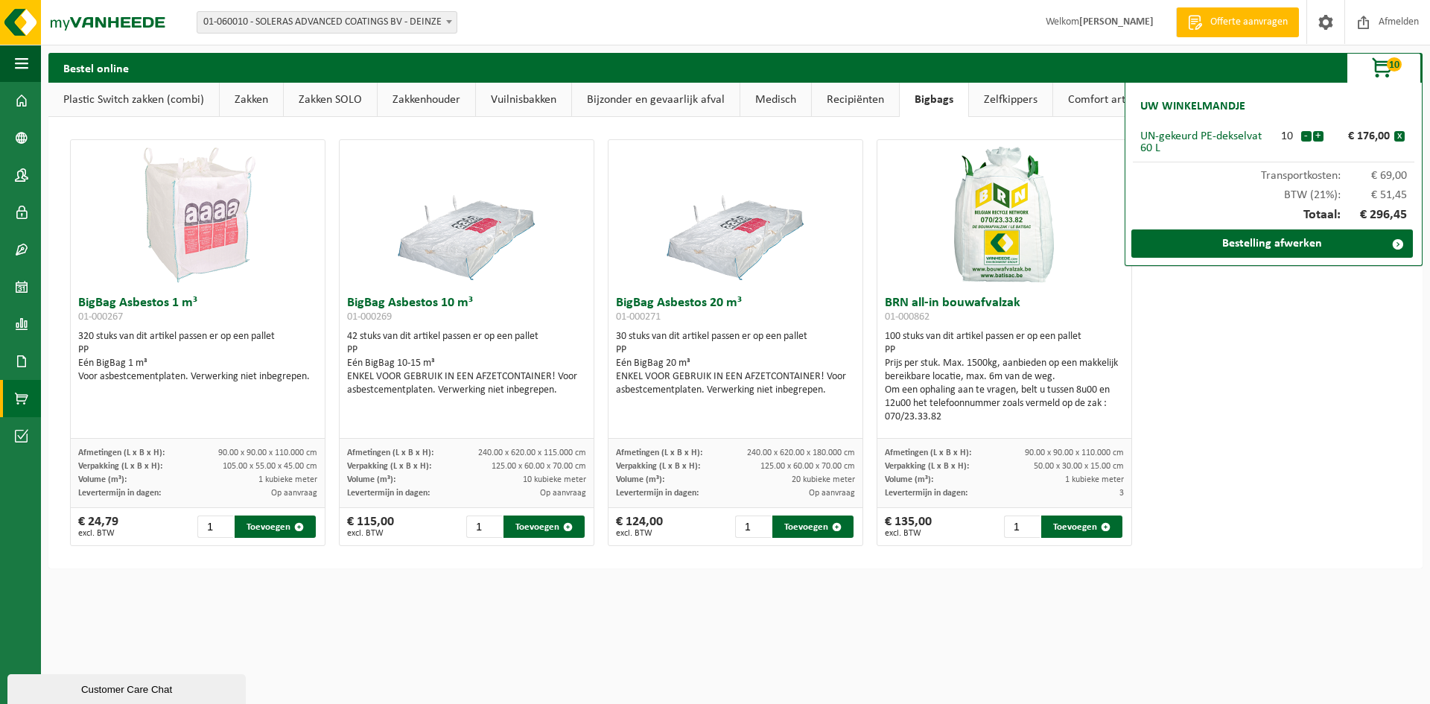
click at [1016, 103] on link "Zelfkippers" at bounding box center [1010, 100] width 83 height 34
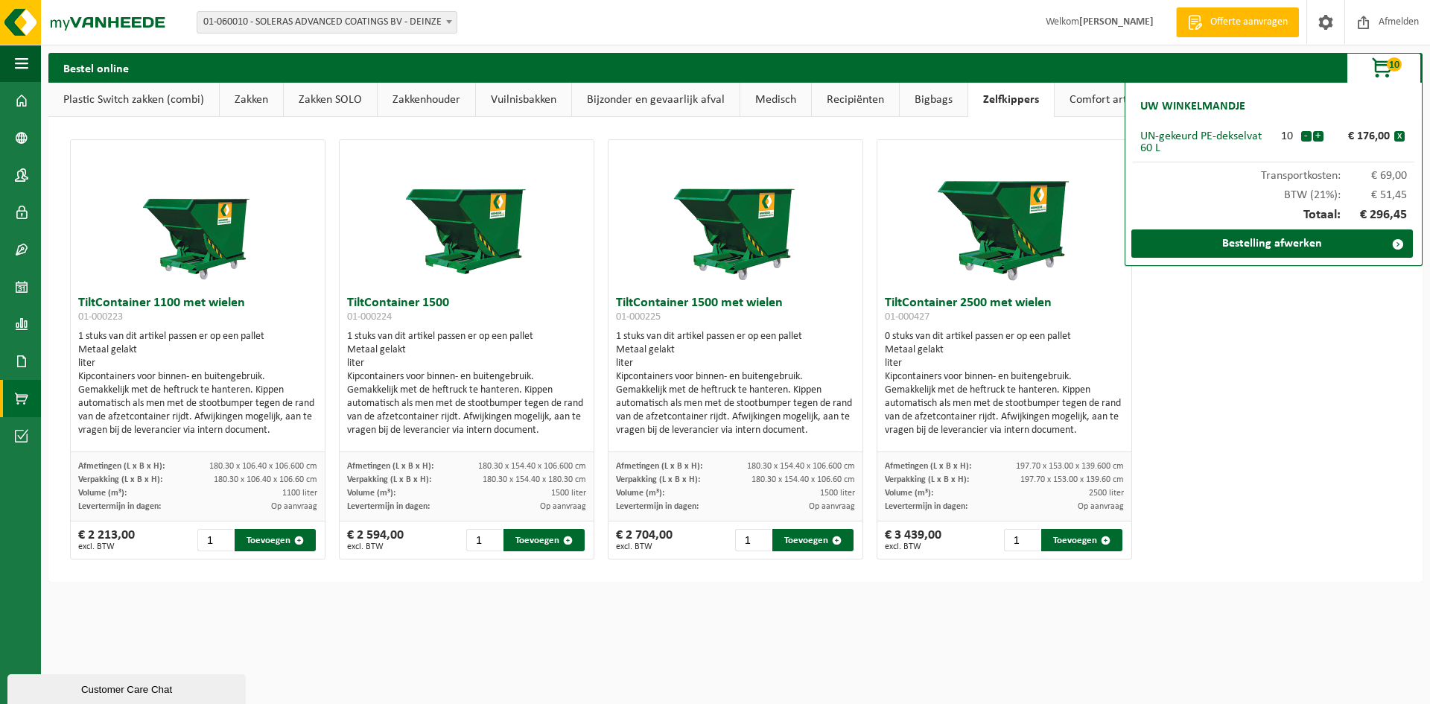
click at [1078, 100] on link "Comfort artikelen" at bounding box center [1112, 100] width 115 height 34
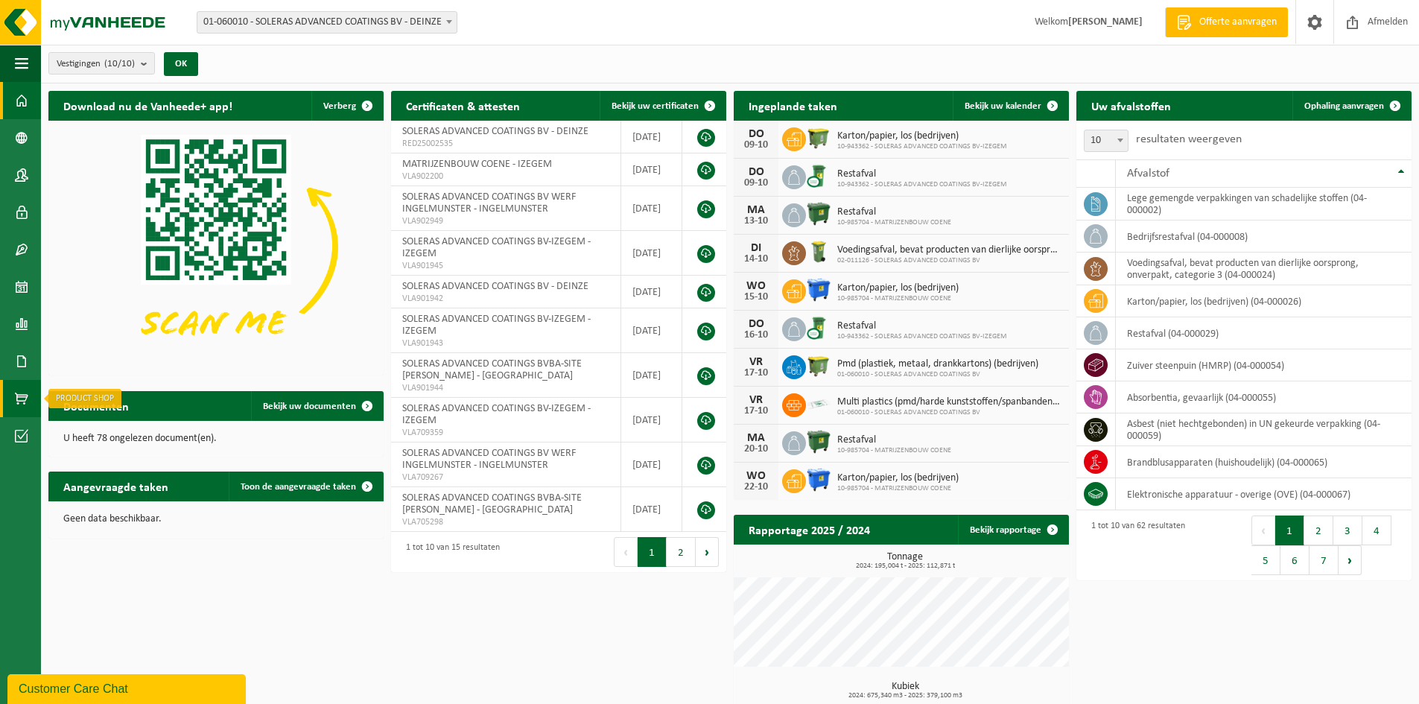
click at [22, 393] on span at bounding box center [21, 398] width 13 height 37
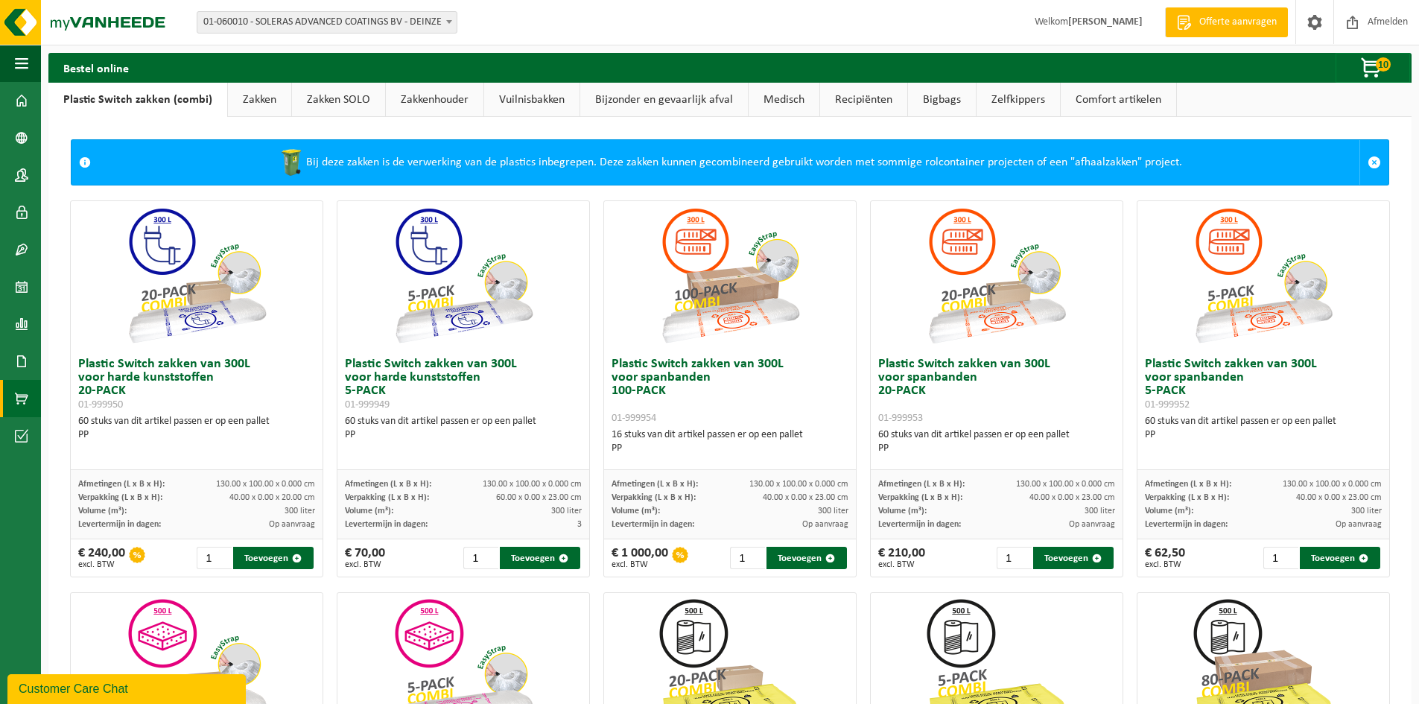
click at [262, 101] on link "Zakken" at bounding box center [259, 100] width 63 height 34
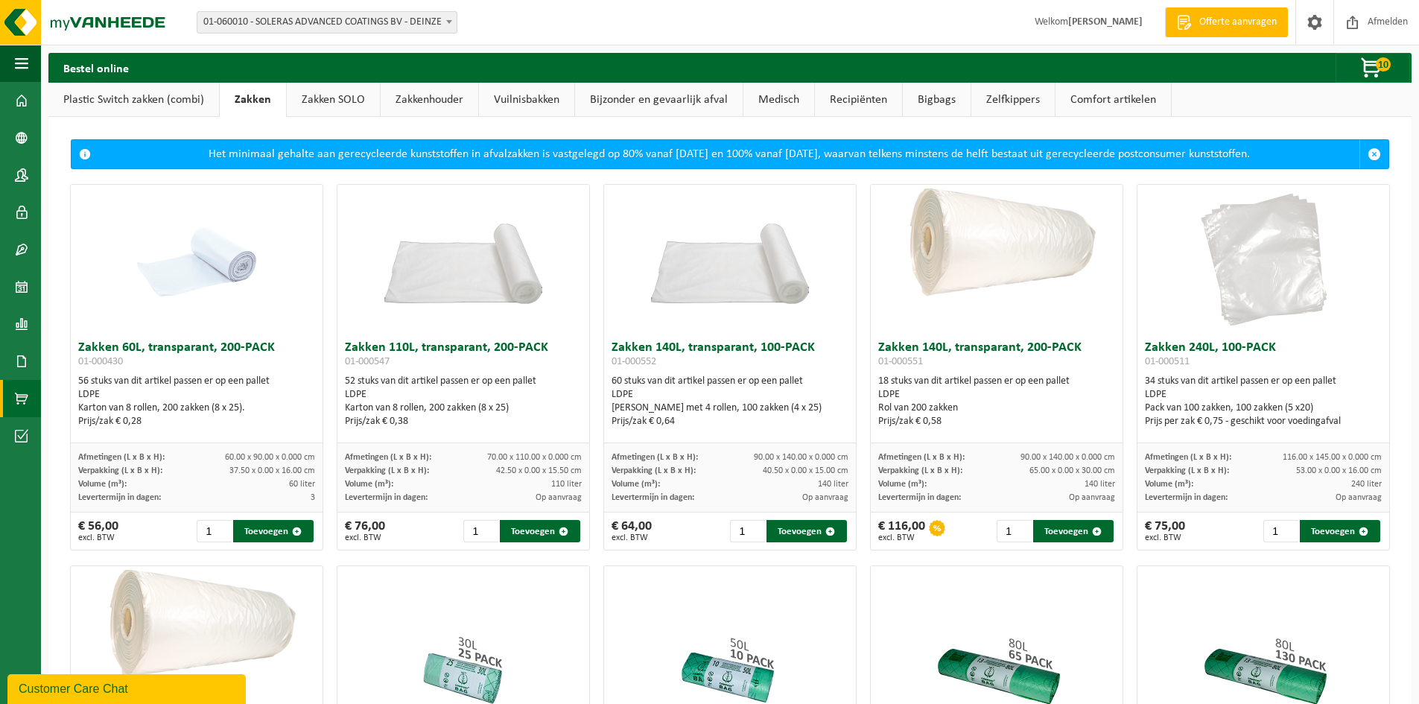
click at [318, 101] on link "Zakken SOLO" at bounding box center [333, 100] width 93 height 34
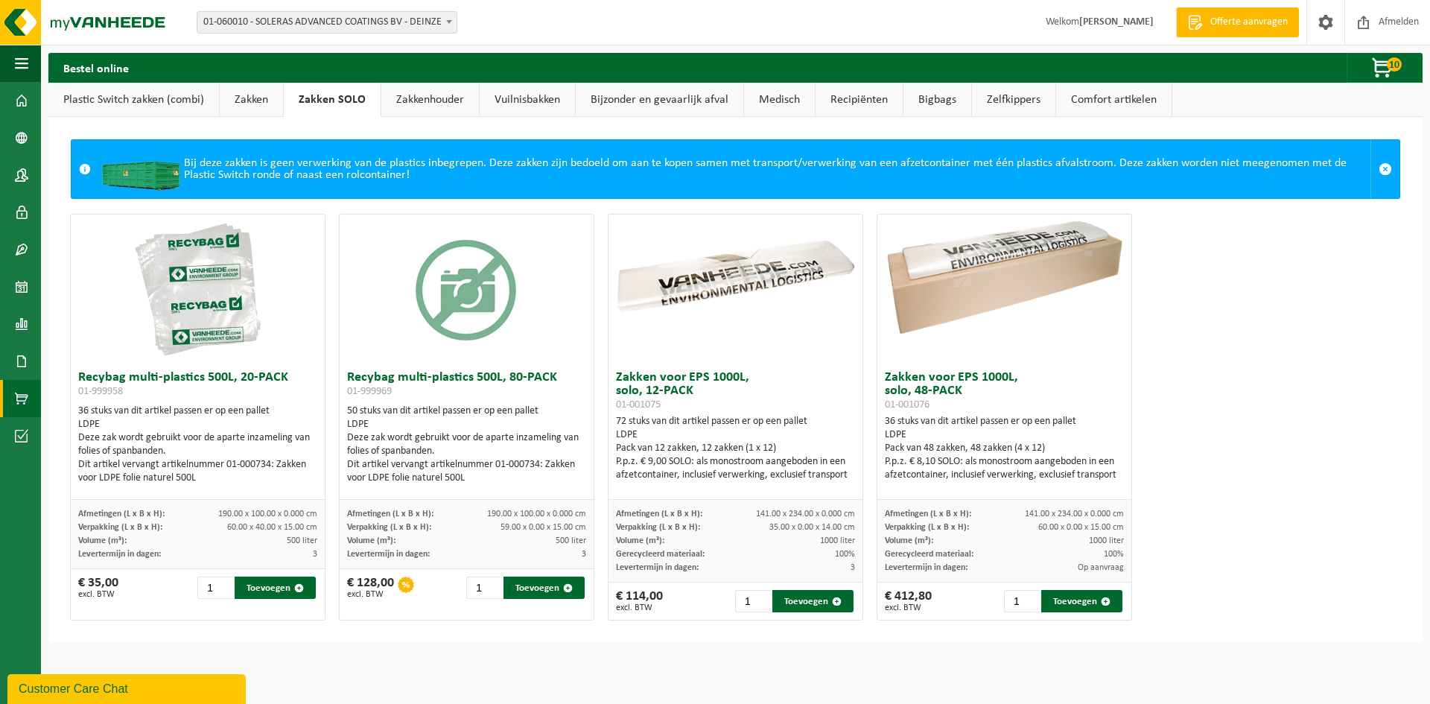
click at [436, 99] on link "Zakkenhouder" at bounding box center [430, 100] width 98 height 34
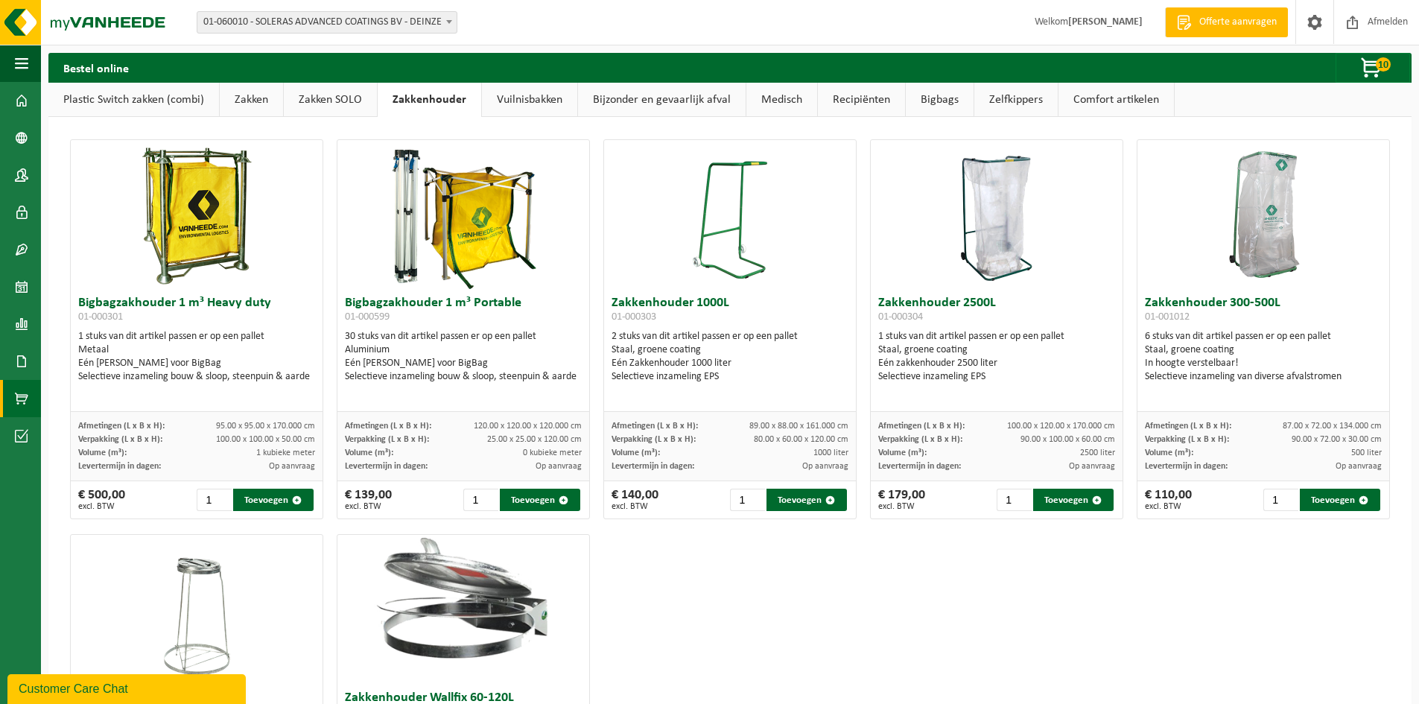
click at [533, 109] on link "Vuilnisbakken" at bounding box center [529, 100] width 95 height 34
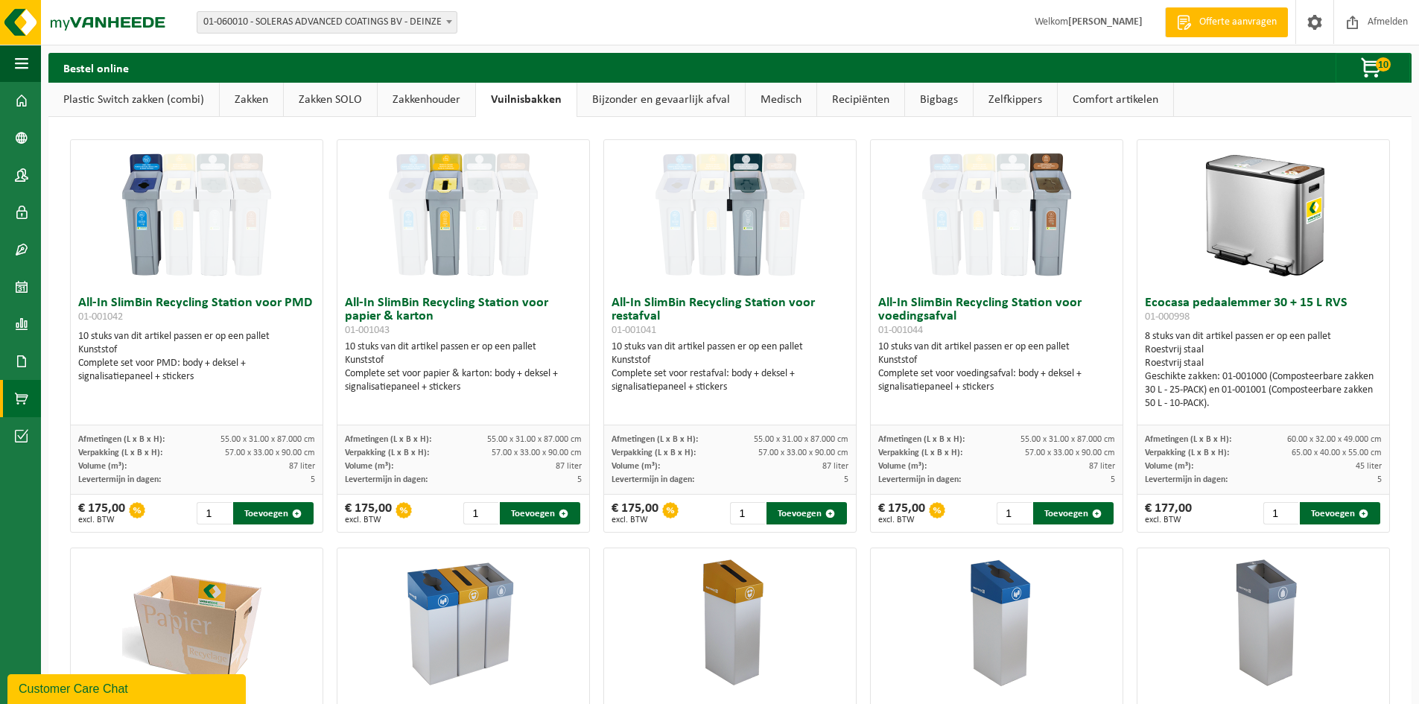
click at [641, 97] on link "Bijzonder en gevaarlijk afval" at bounding box center [661, 100] width 168 height 34
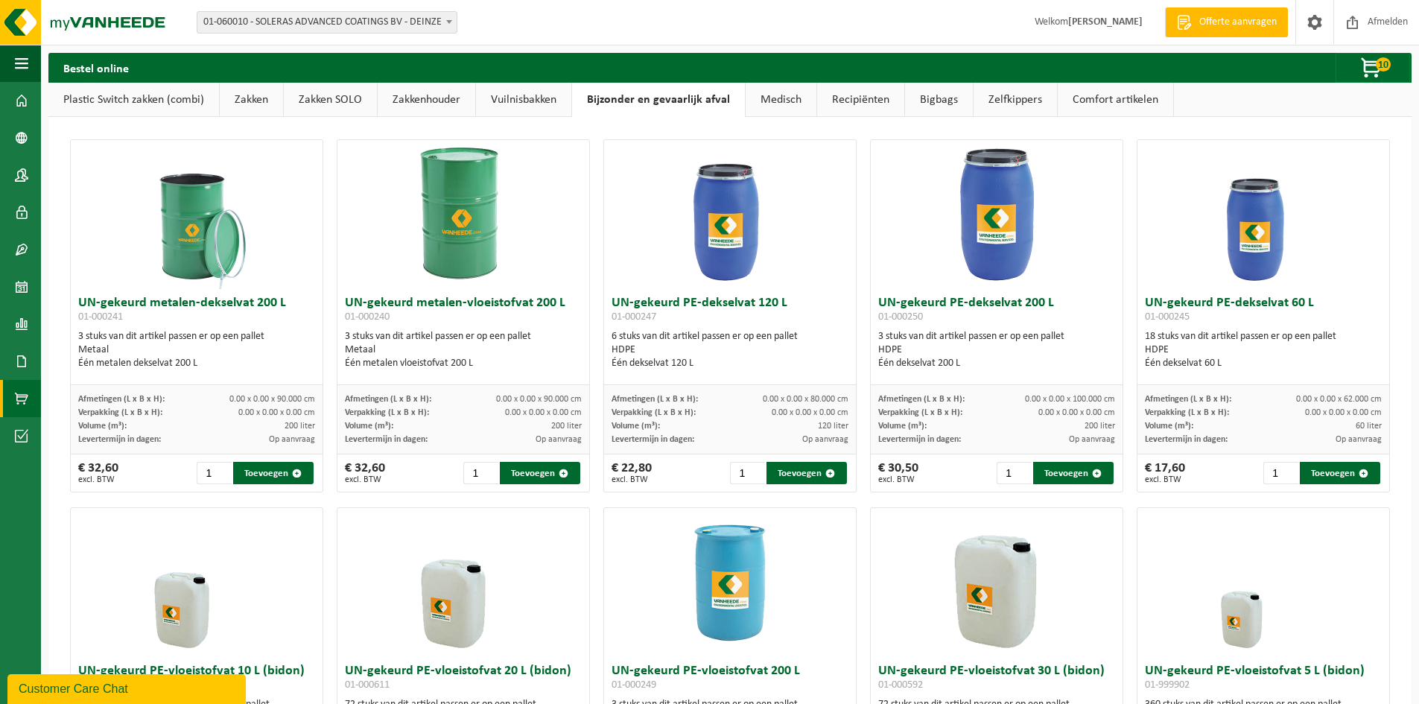
click at [1094, 92] on link "Comfort artikelen" at bounding box center [1115, 100] width 115 height 34
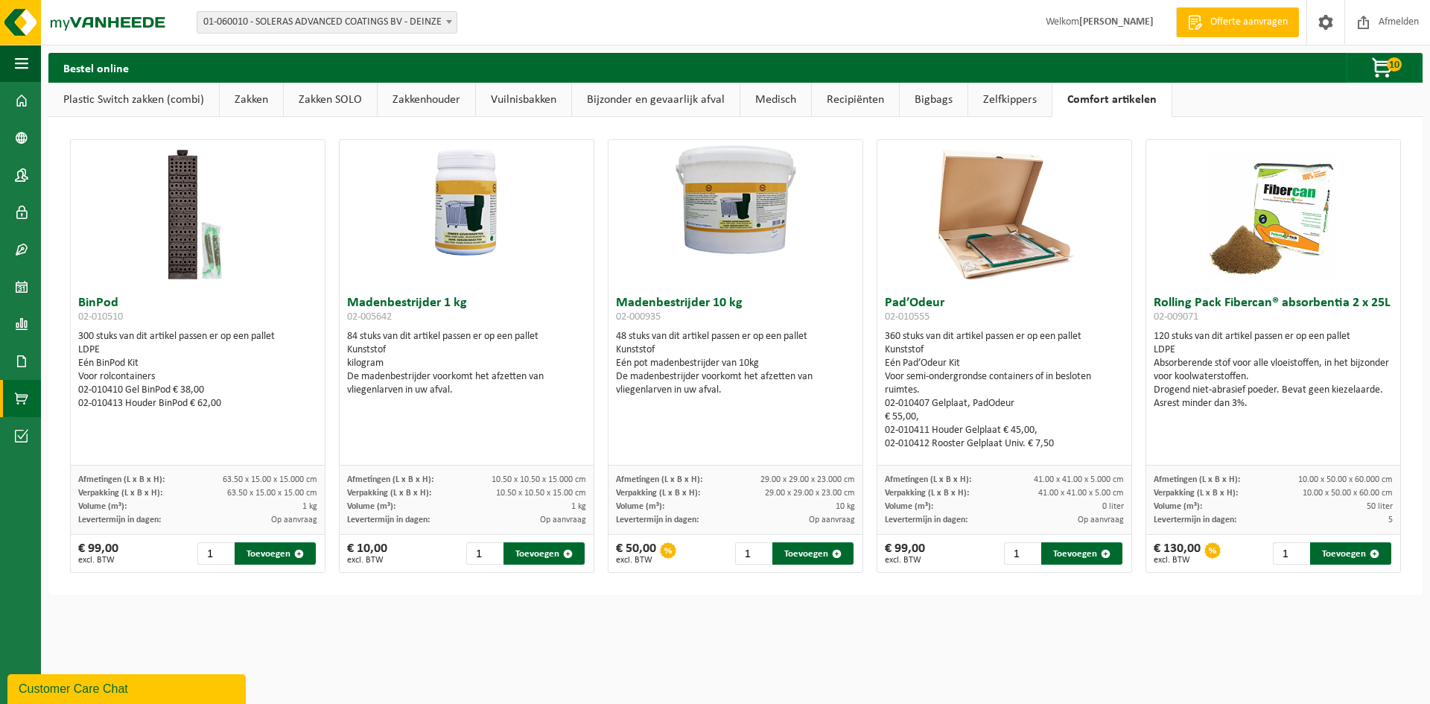
click at [1010, 95] on link "Zelfkippers" at bounding box center [1009, 100] width 83 height 34
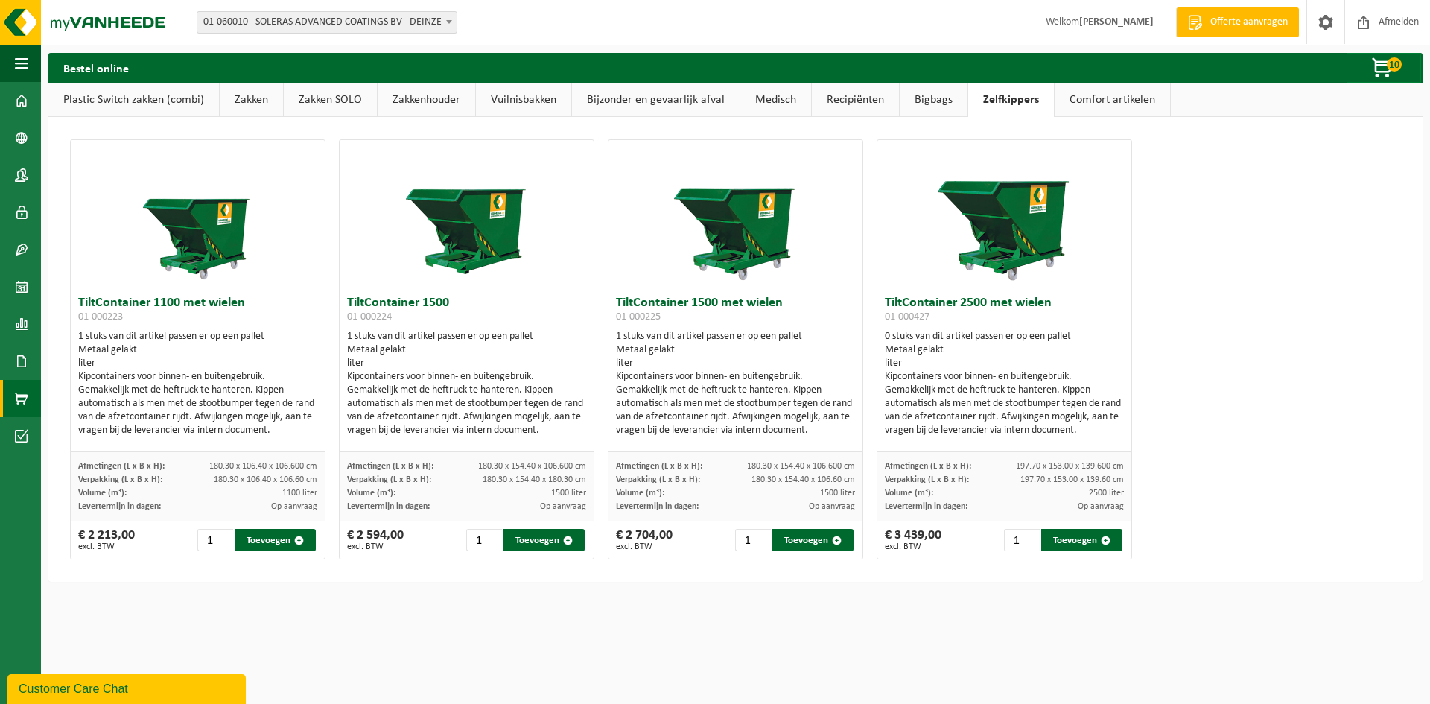
click at [944, 91] on link "Bigbags" at bounding box center [934, 100] width 68 height 34
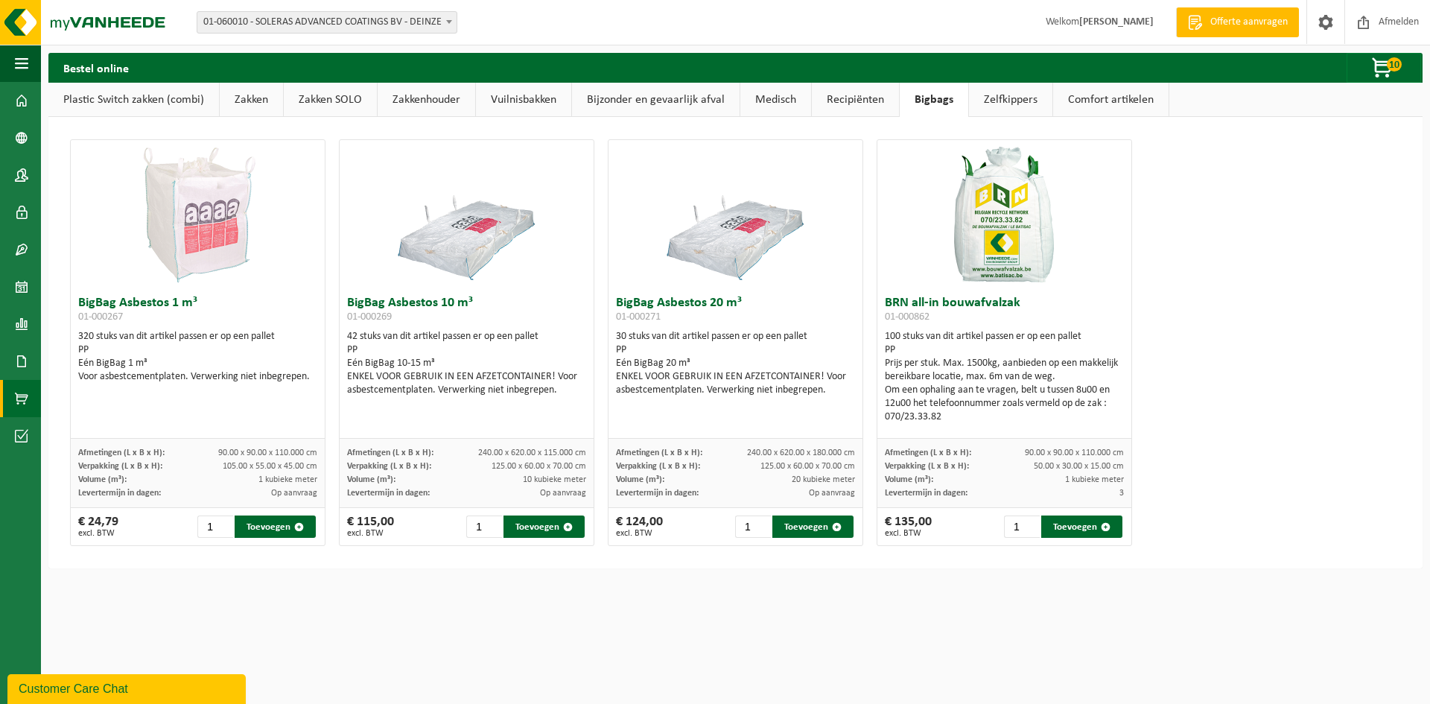
click at [852, 88] on link "Recipiënten" at bounding box center [855, 100] width 87 height 34
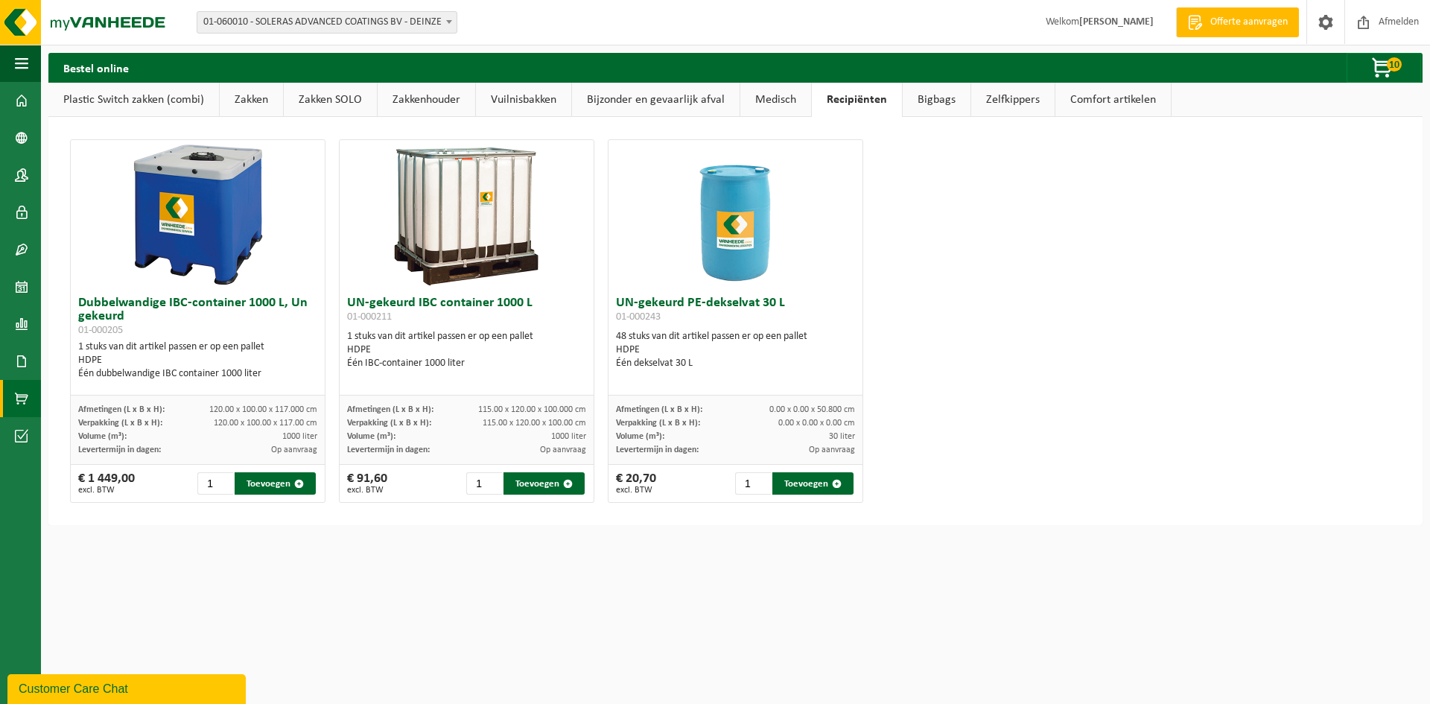
click at [667, 112] on link "Bijzonder en gevaarlijk afval" at bounding box center [656, 100] width 168 height 34
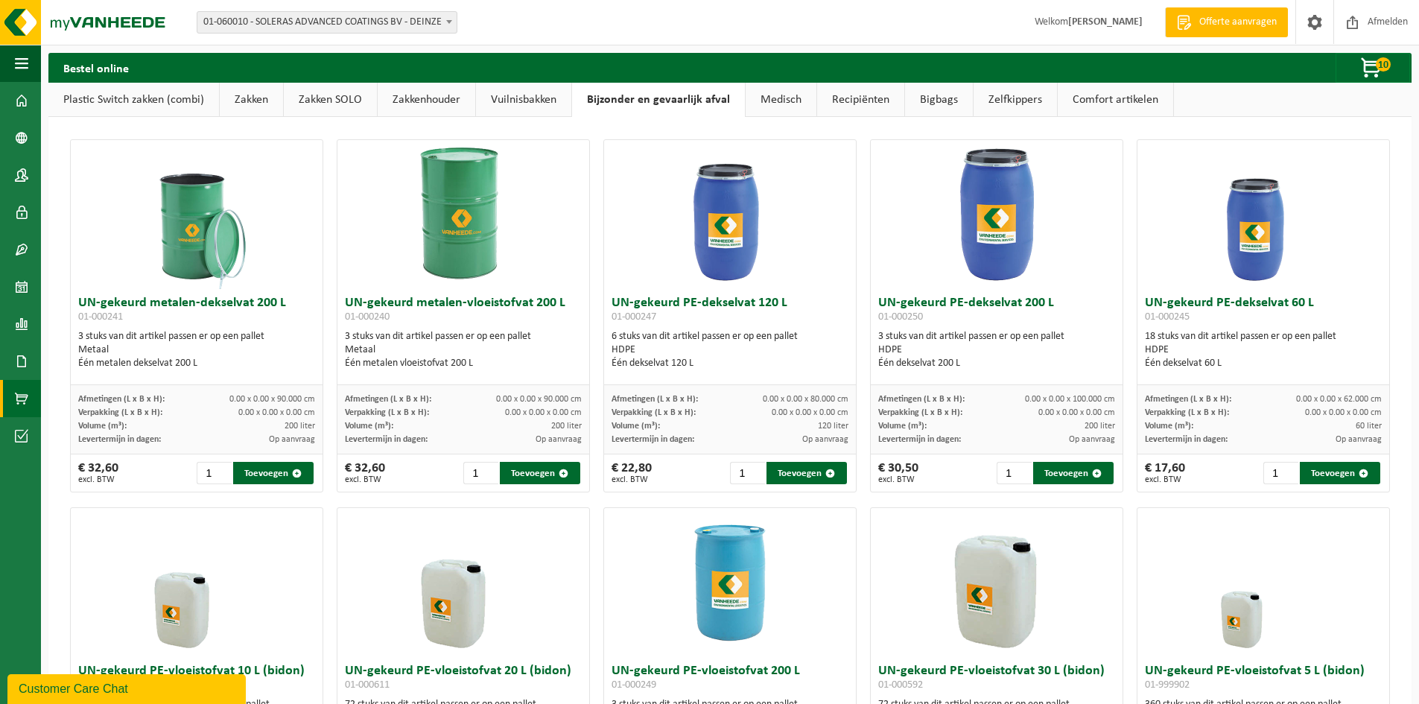
click at [256, 101] on link "Zakken" at bounding box center [251, 100] width 63 height 34
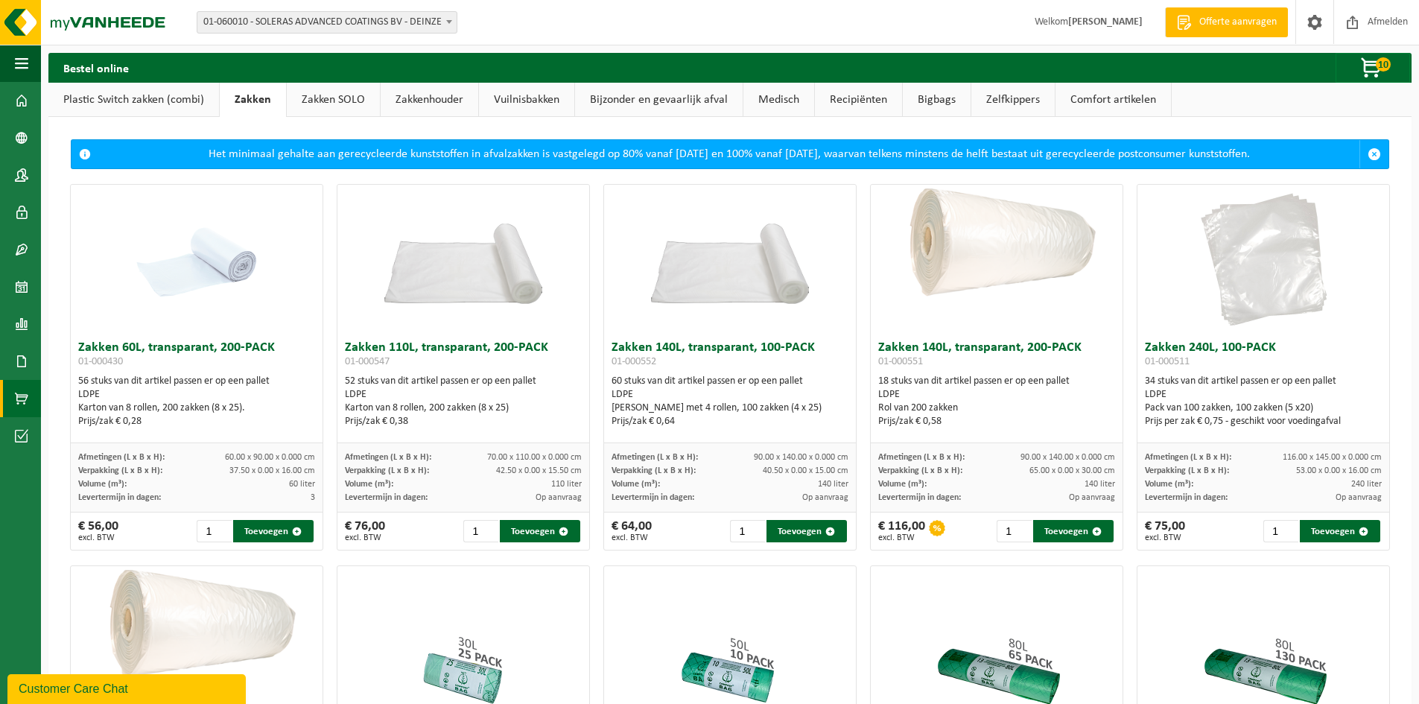
click at [313, 99] on link "Zakken SOLO" at bounding box center [333, 100] width 93 height 34
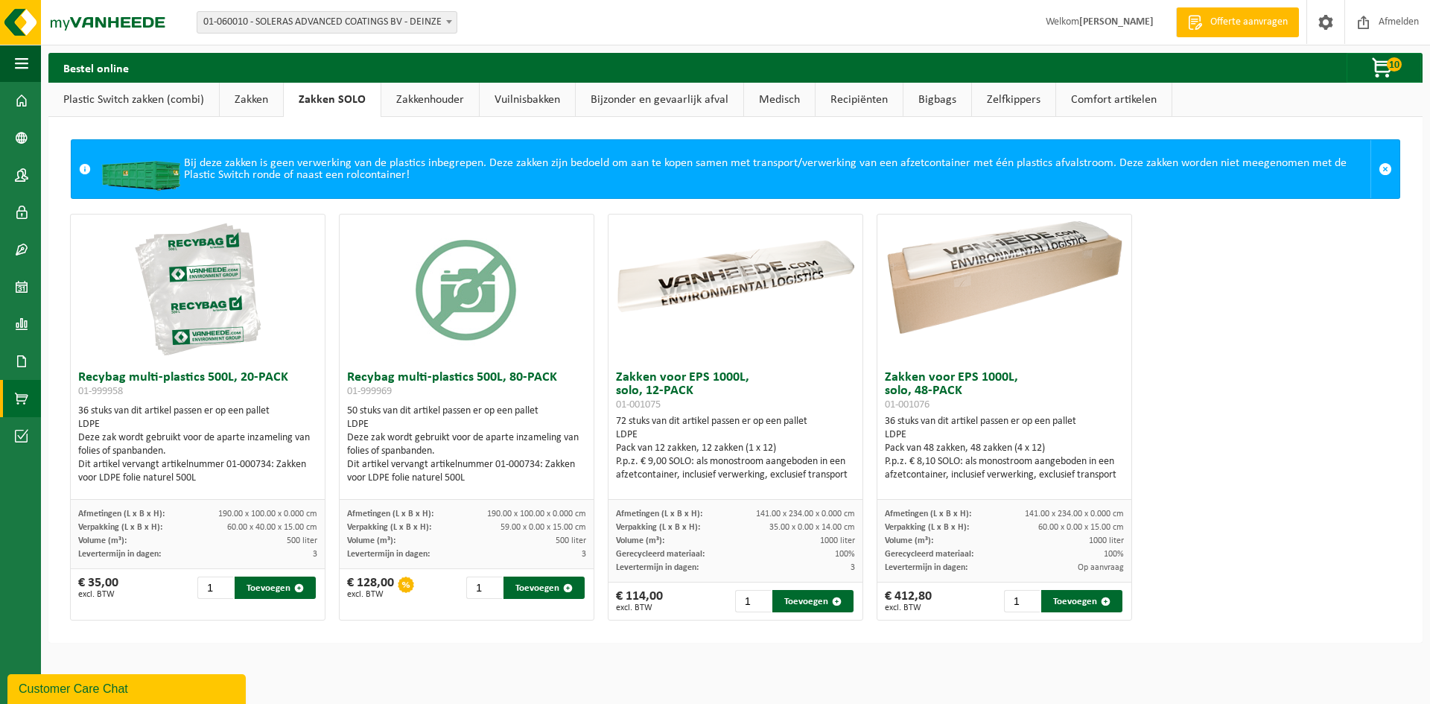
click at [433, 109] on link "Zakkenhouder" at bounding box center [430, 100] width 98 height 34
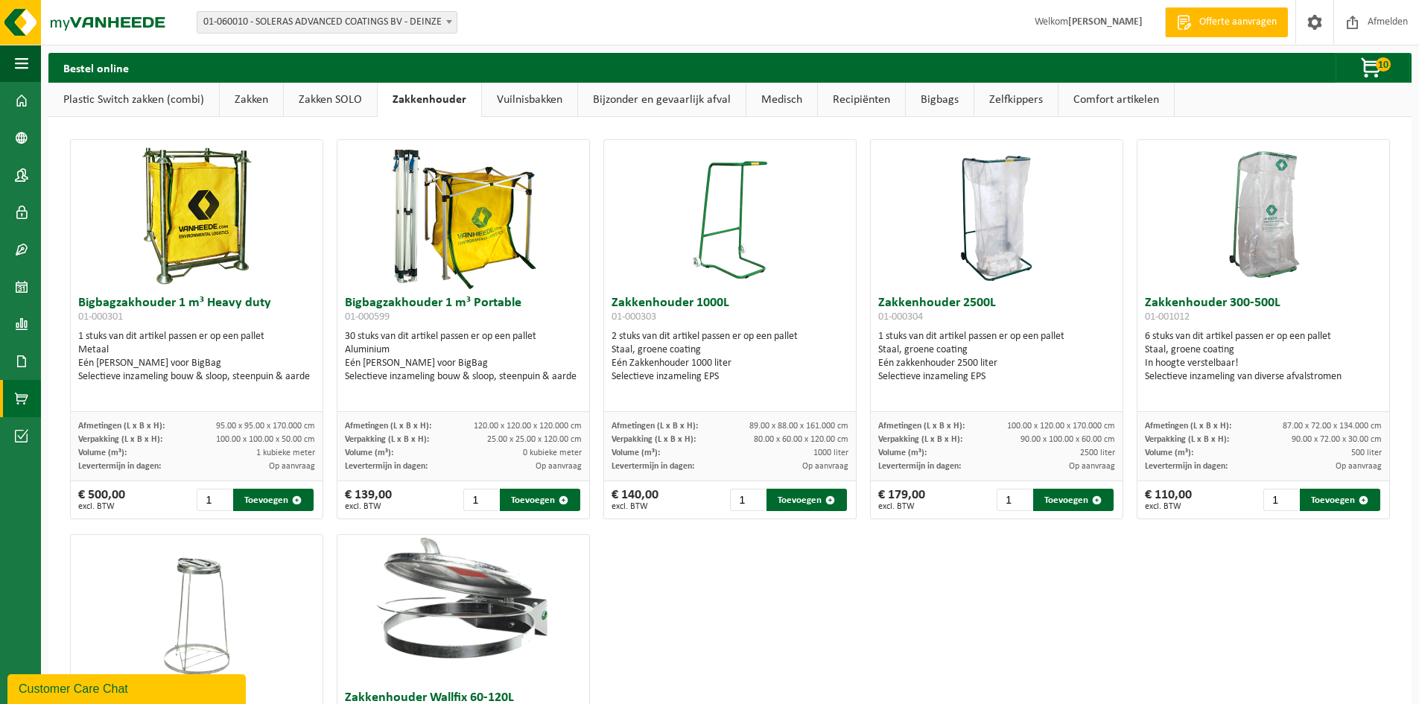
click at [549, 98] on link "Vuilnisbakken" at bounding box center [529, 100] width 95 height 34
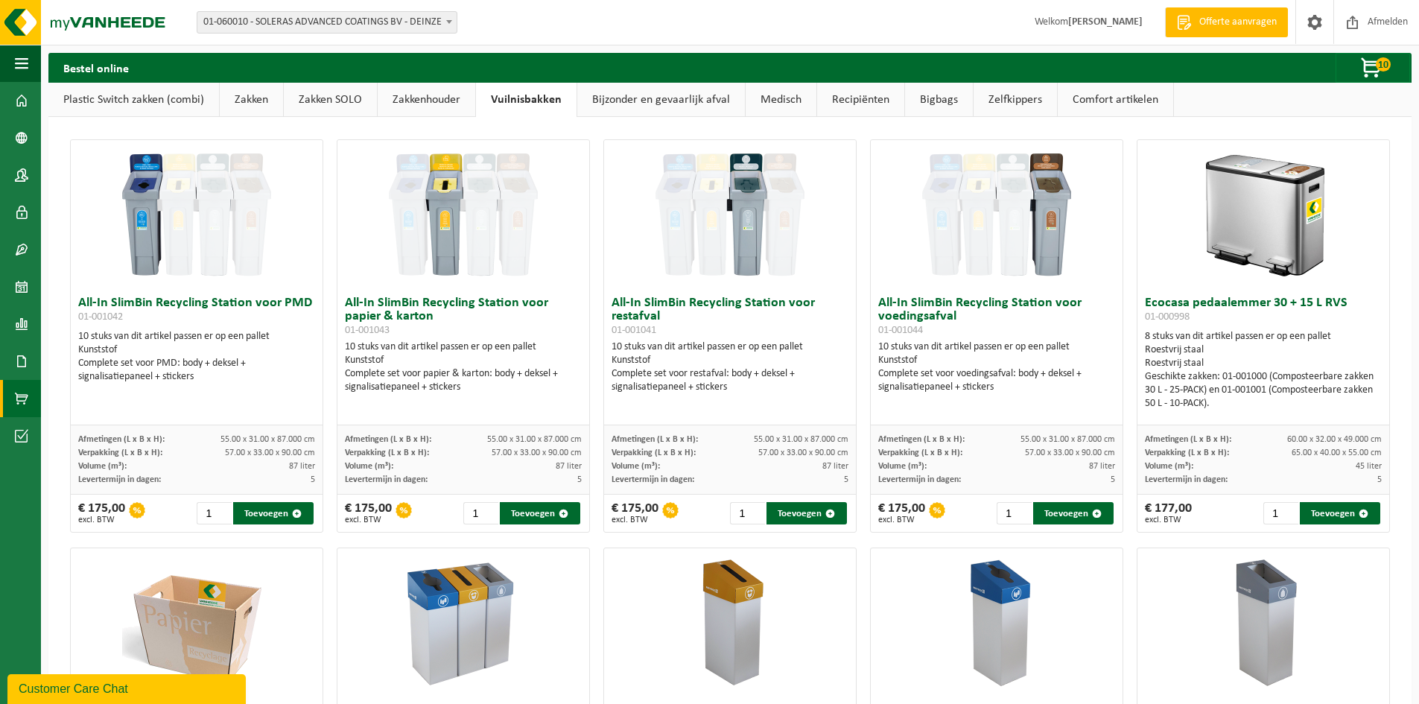
click at [457, 104] on link "Zakkenhouder" at bounding box center [427, 100] width 98 height 34
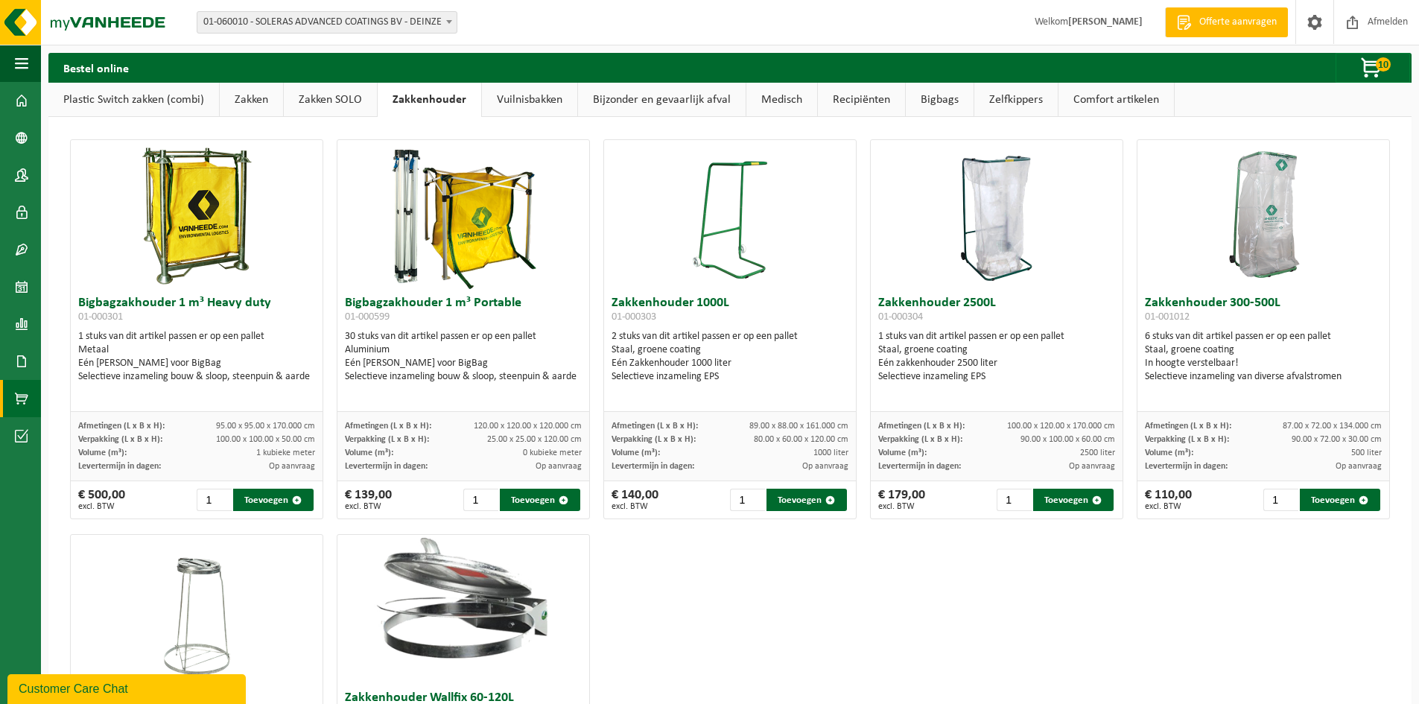
click at [334, 92] on link "Zakken SOLO" at bounding box center [330, 100] width 93 height 34
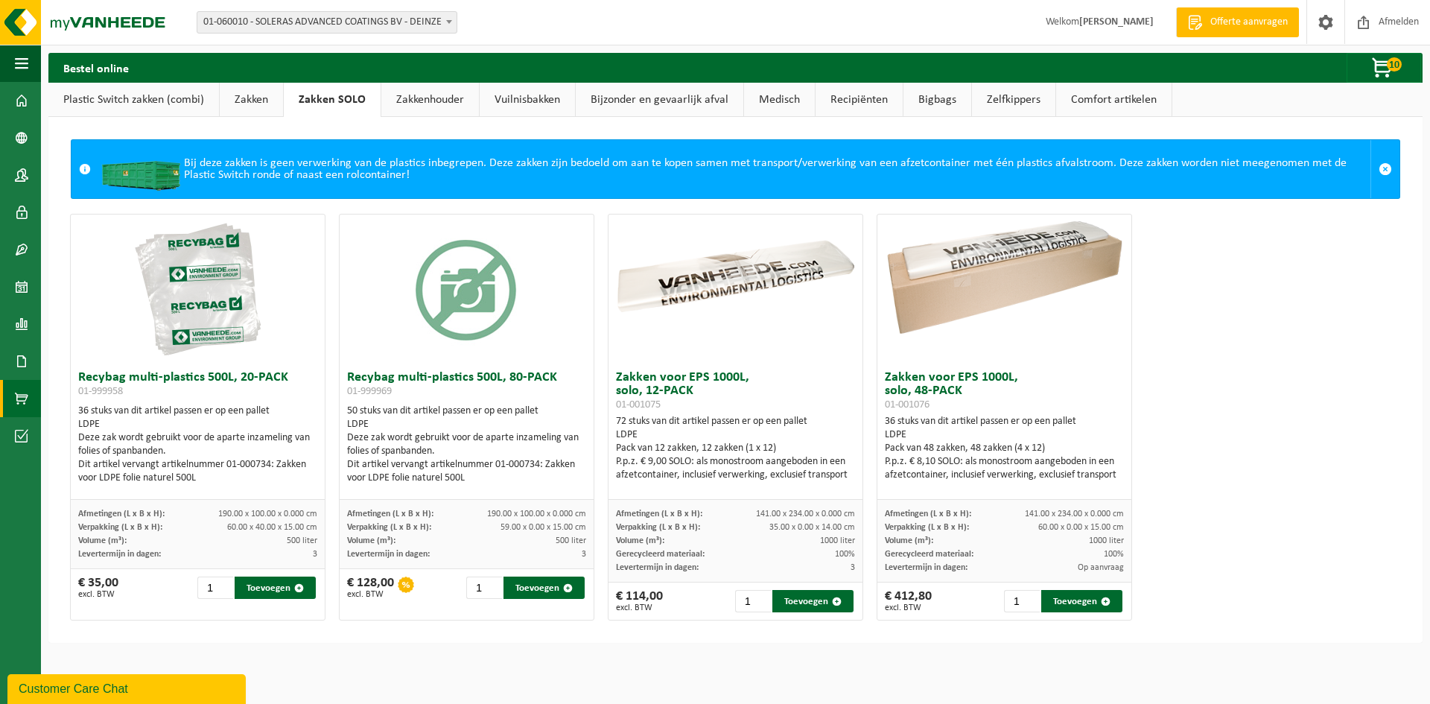
click at [239, 92] on link "Zakken" at bounding box center [251, 100] width 63 height 34
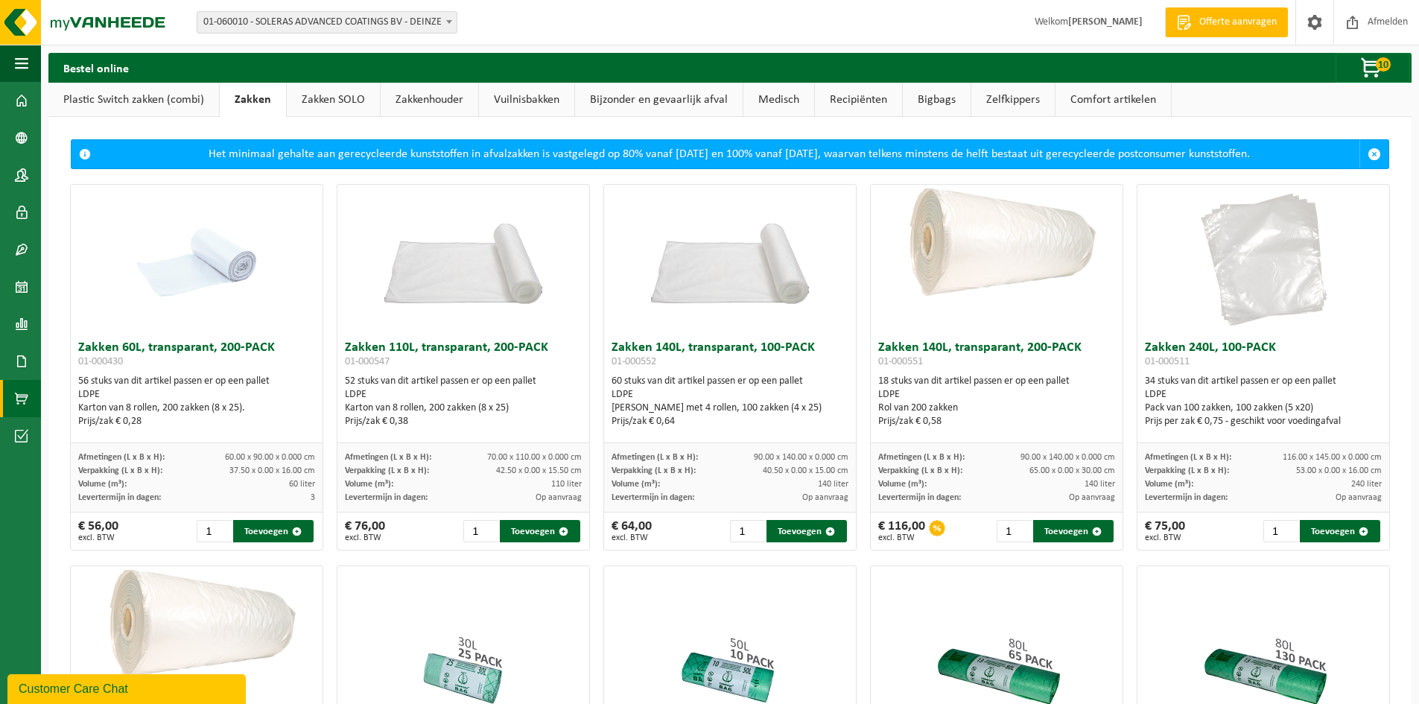
click at [617, 101] on link "Bijzonder en gevaarlijk afval" at bounding box center [659, 100] width 168 height 34
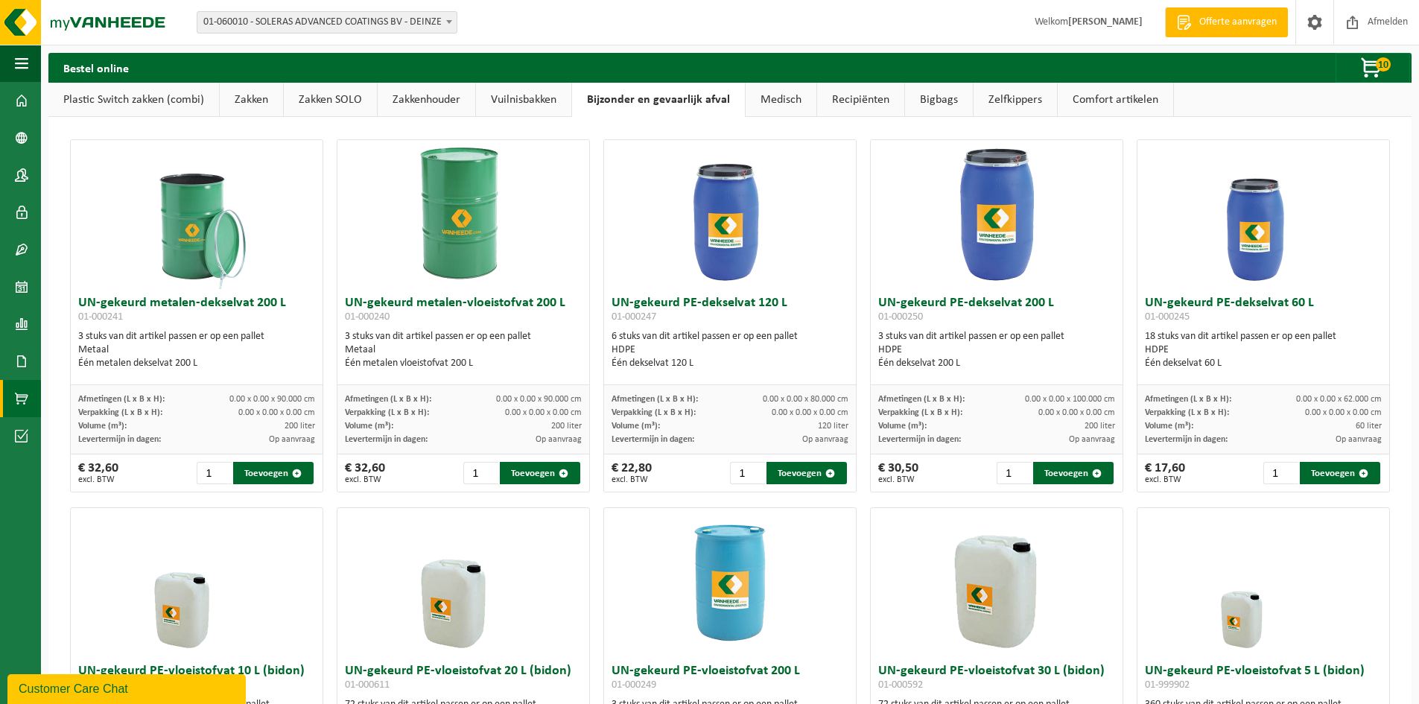
click at [779, 102] on link "Medisch" at bounding box center [781, 100] width 71 height 34
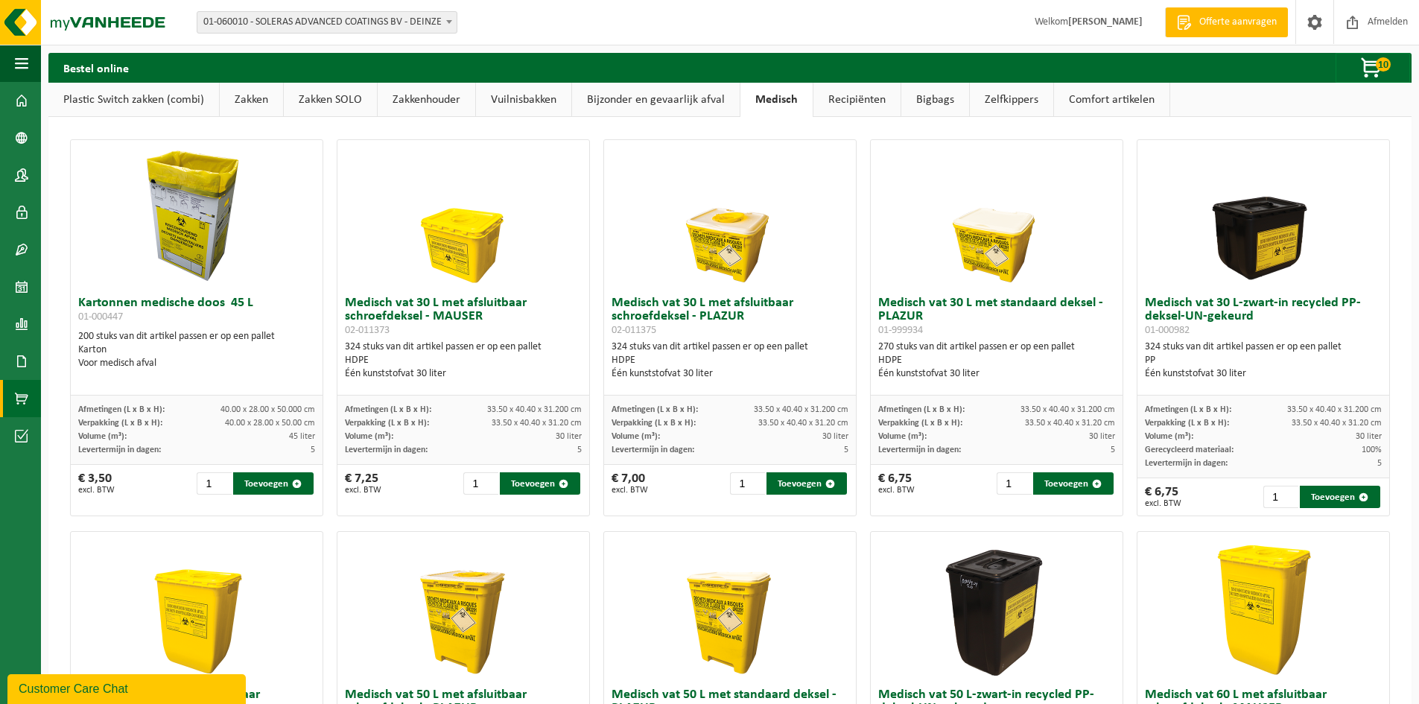
click at [870, 101] on link "Recipiënten" at bounding box center [856, 100] width 87 height 34
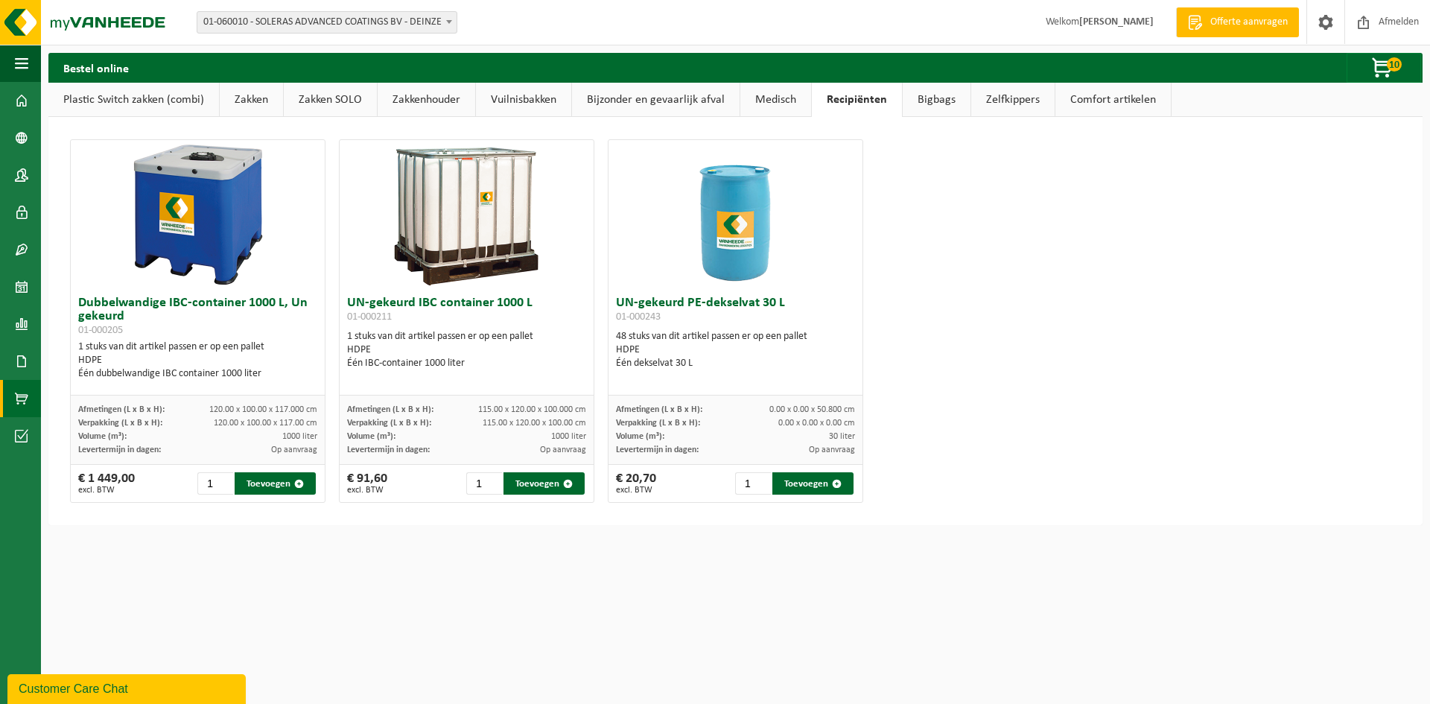
click at [932, 101] on link "Bigbags" at bounding box center [937, 100] width 68 height 34
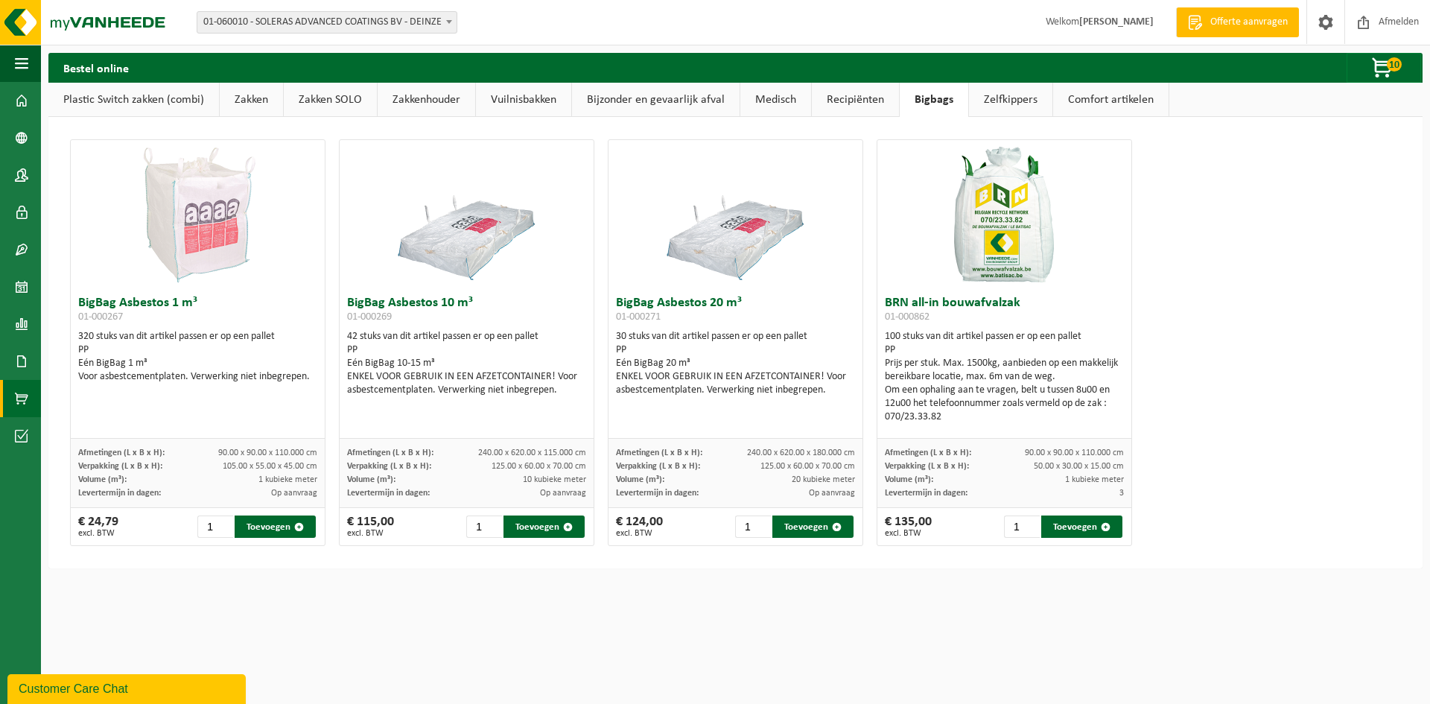
click at [1023, 103] on link "Zelfkippers" at bounding box center [1010, 100] width 83 height 34
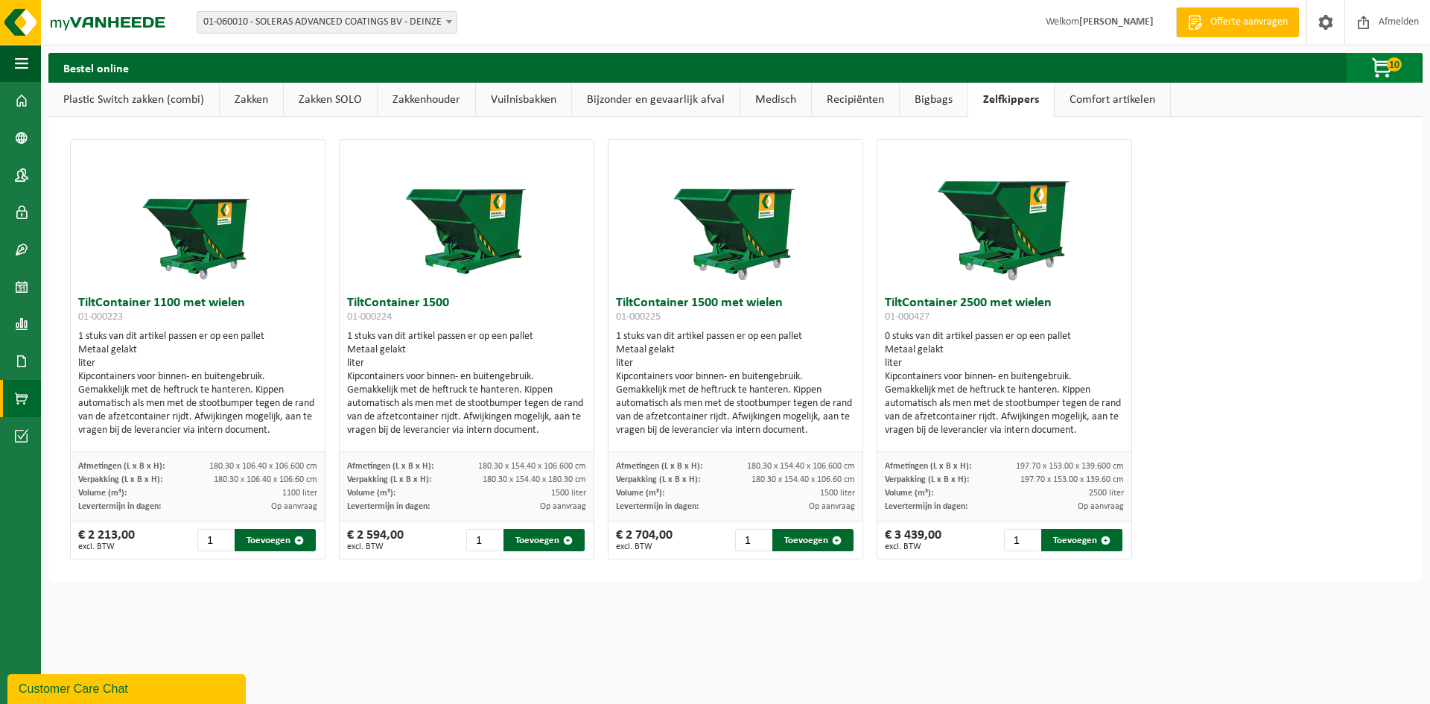
click at [1383, 63] on span "button" at bounding box center [1383, 69] width 74 height 30
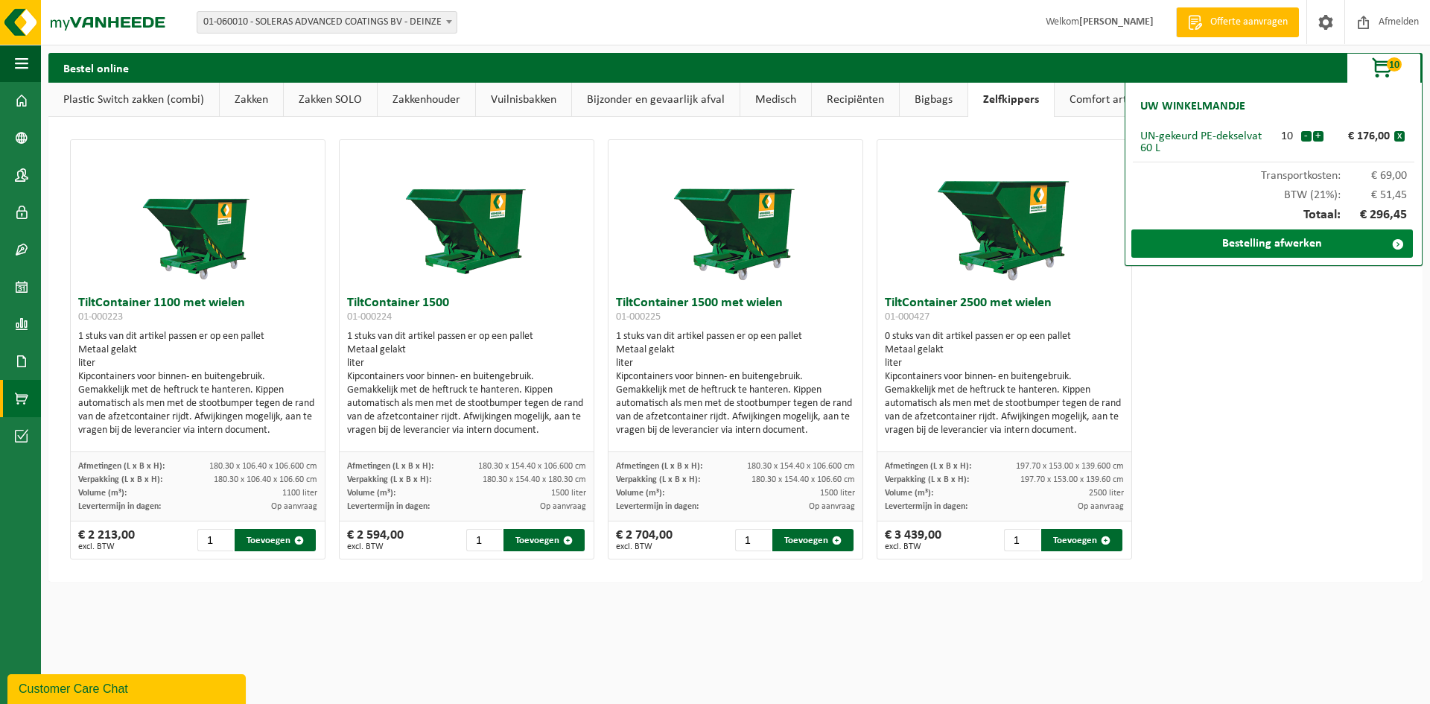
click at [1300, 243] on link "Bestelling afwerken" at bounding box center [1272, 243] width 282 height 28
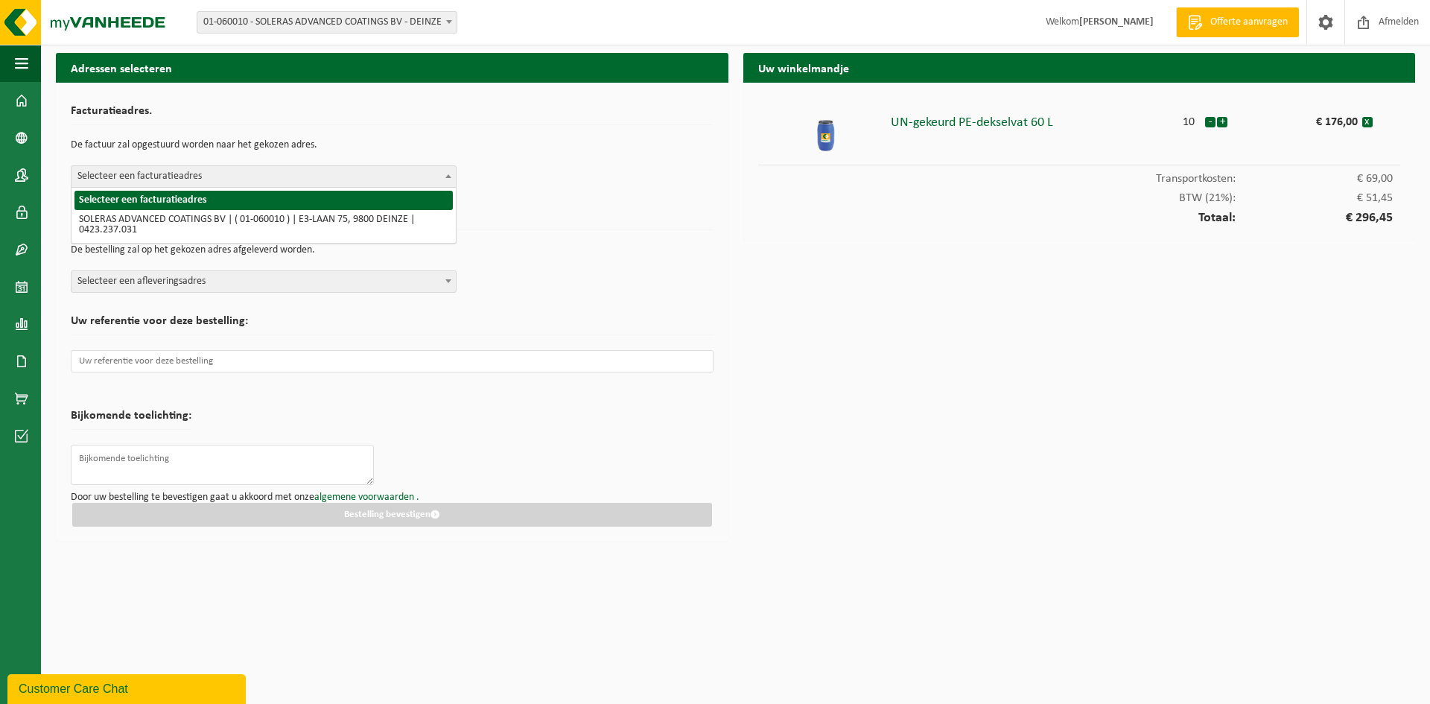
click at [273, 168] on span "Selecteer een facturatieadres" at bounding box center [263, 176] width 384 height 21
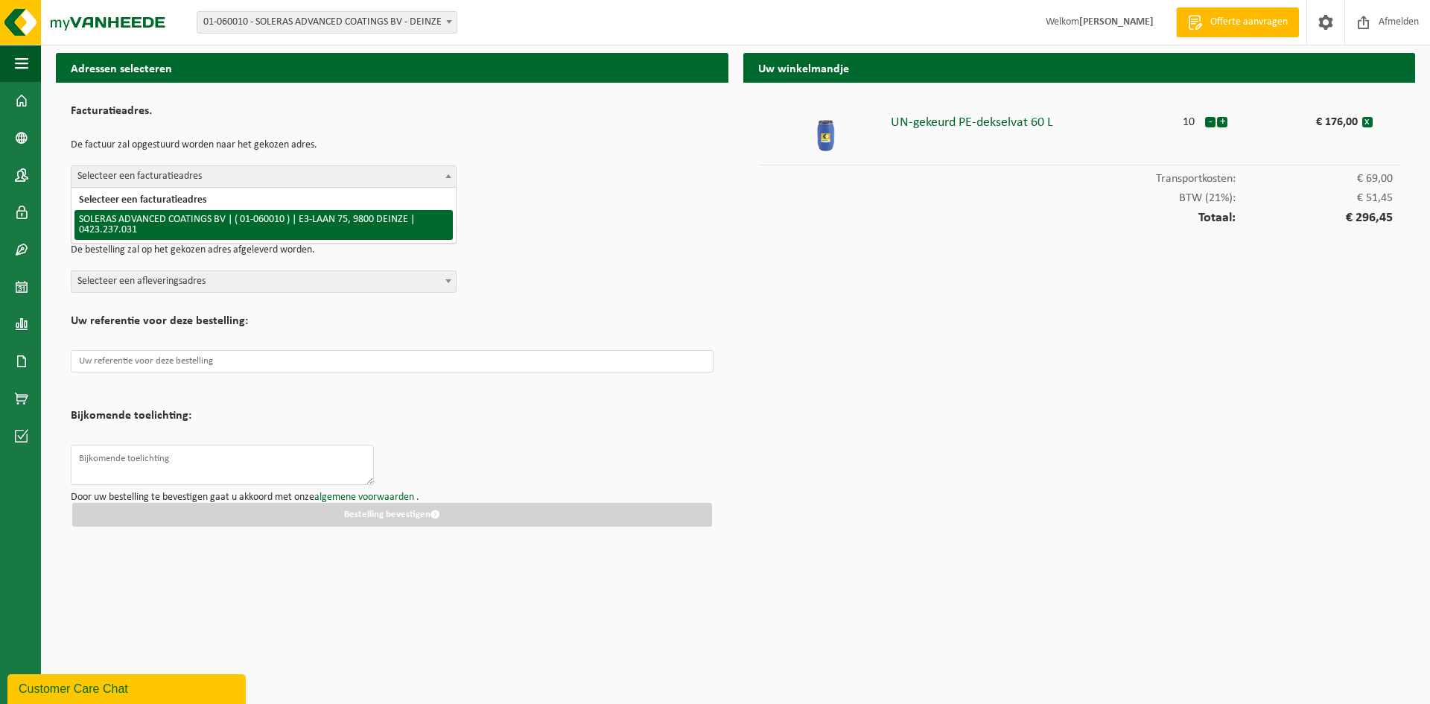
select select "394"
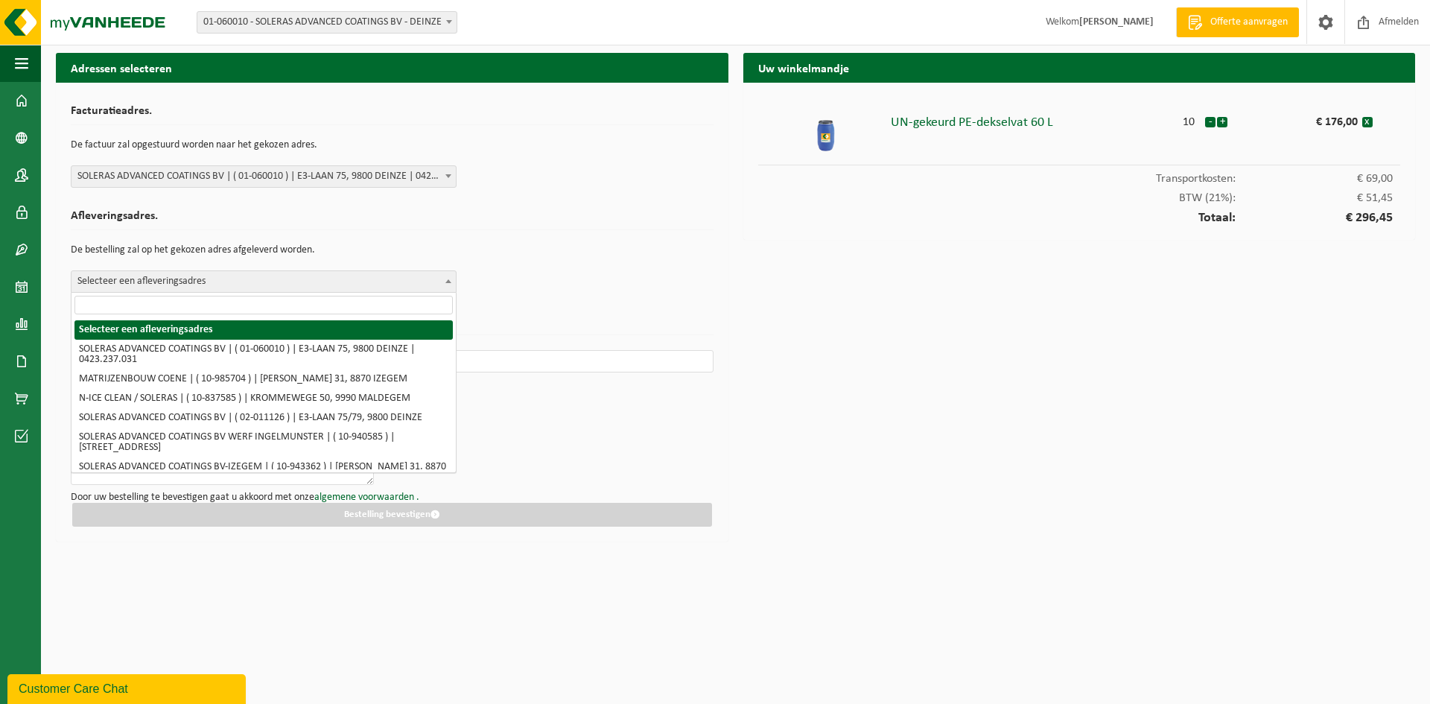
click at [446, 278] on span at bounding box center [448, 280] width 15 height 19
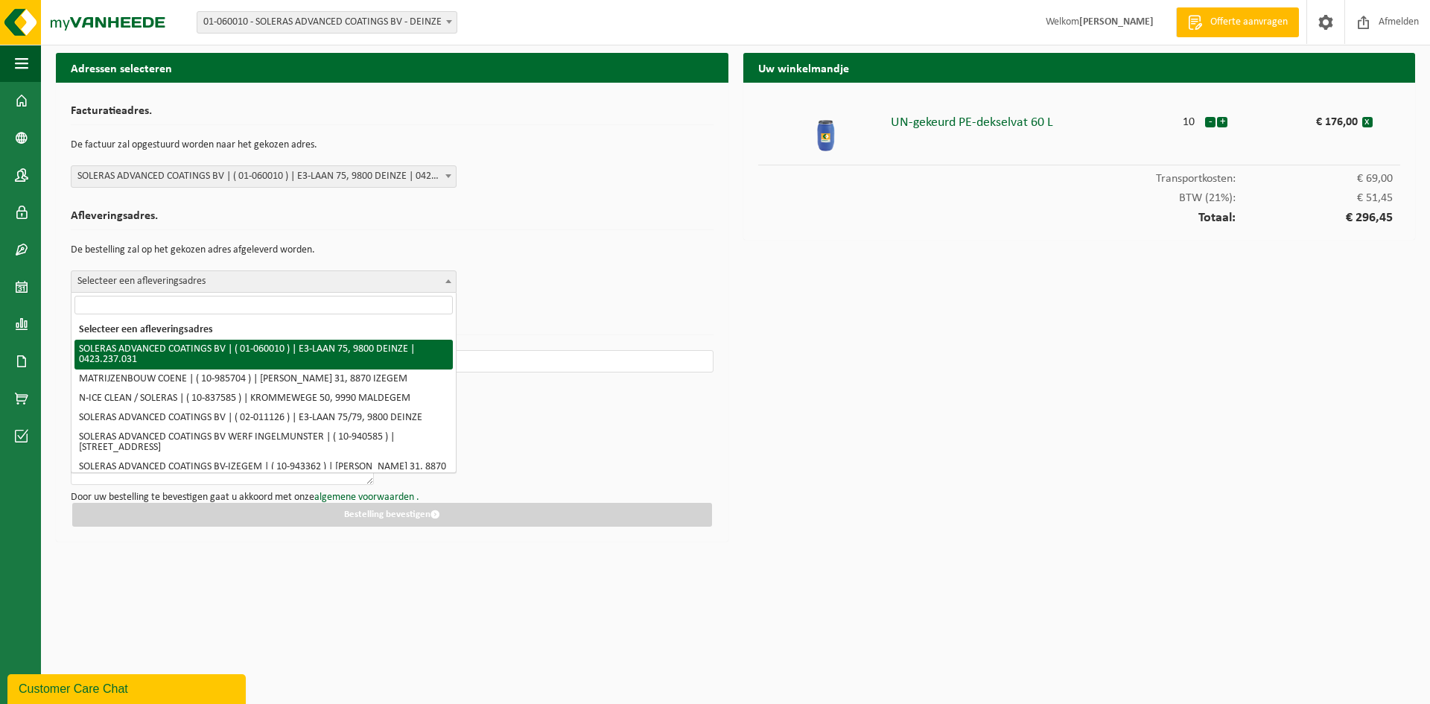
select select "394"
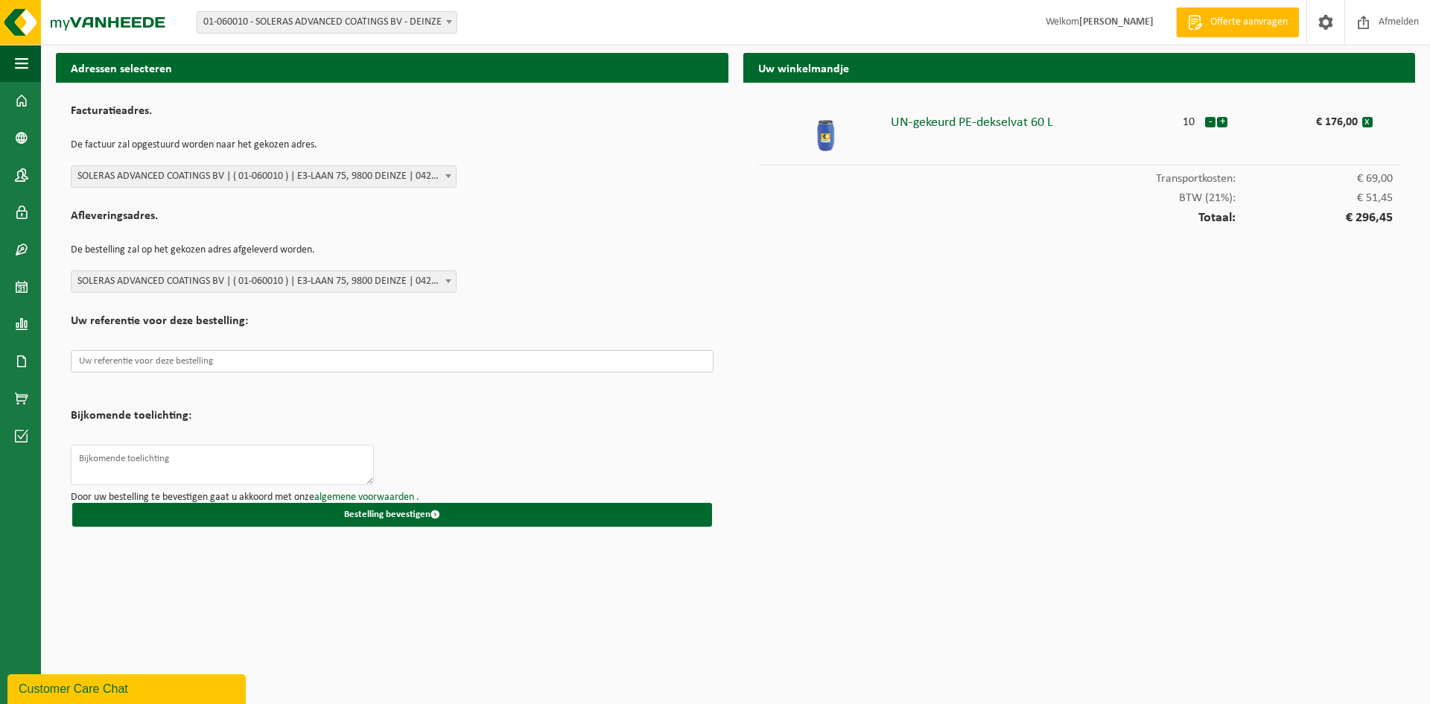
click at [304, 360] on input "text" at bounding box center [392, 361] width 643 height 22
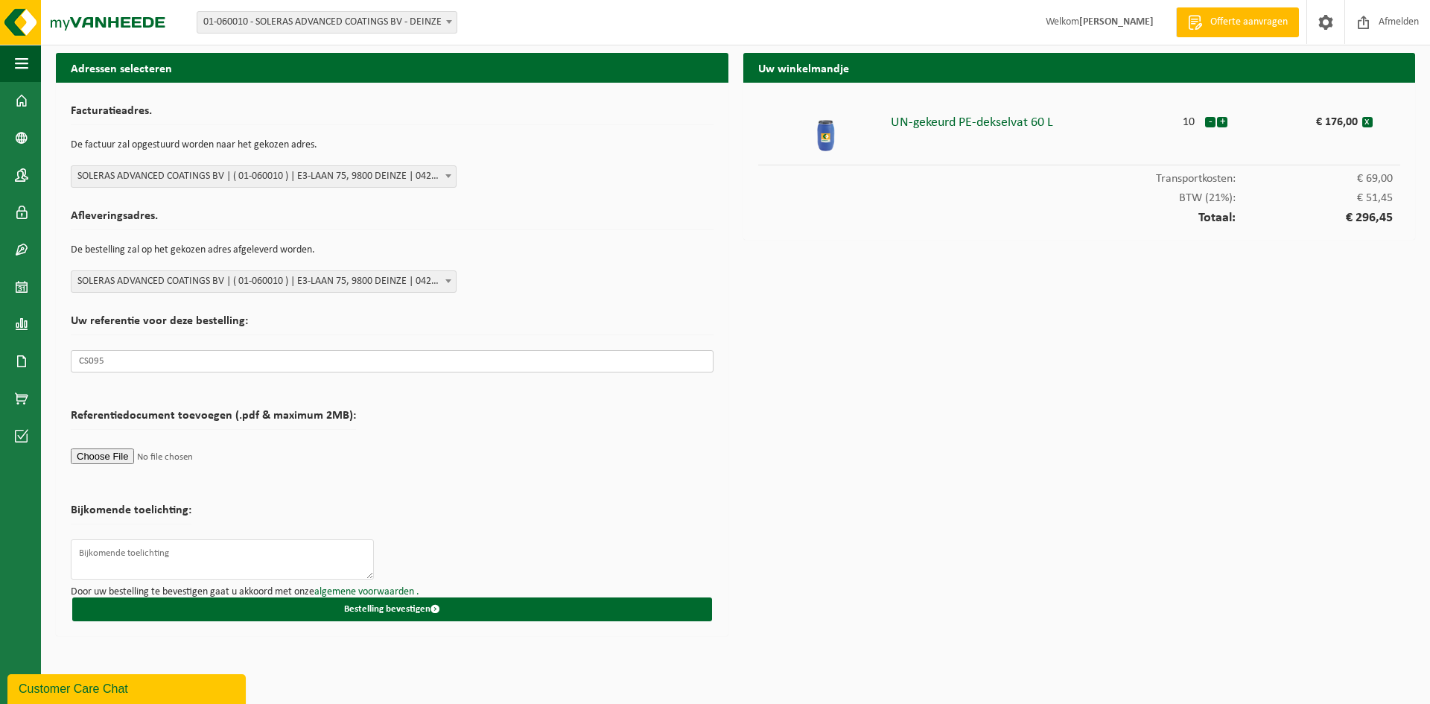
type input "CS095"
click at [399, 464] on form "Facturatieadres. De factuur zal opgestuurd worden naar het gekozen adres. Selec…" at bounding box center [392, 360] width 643 height 524
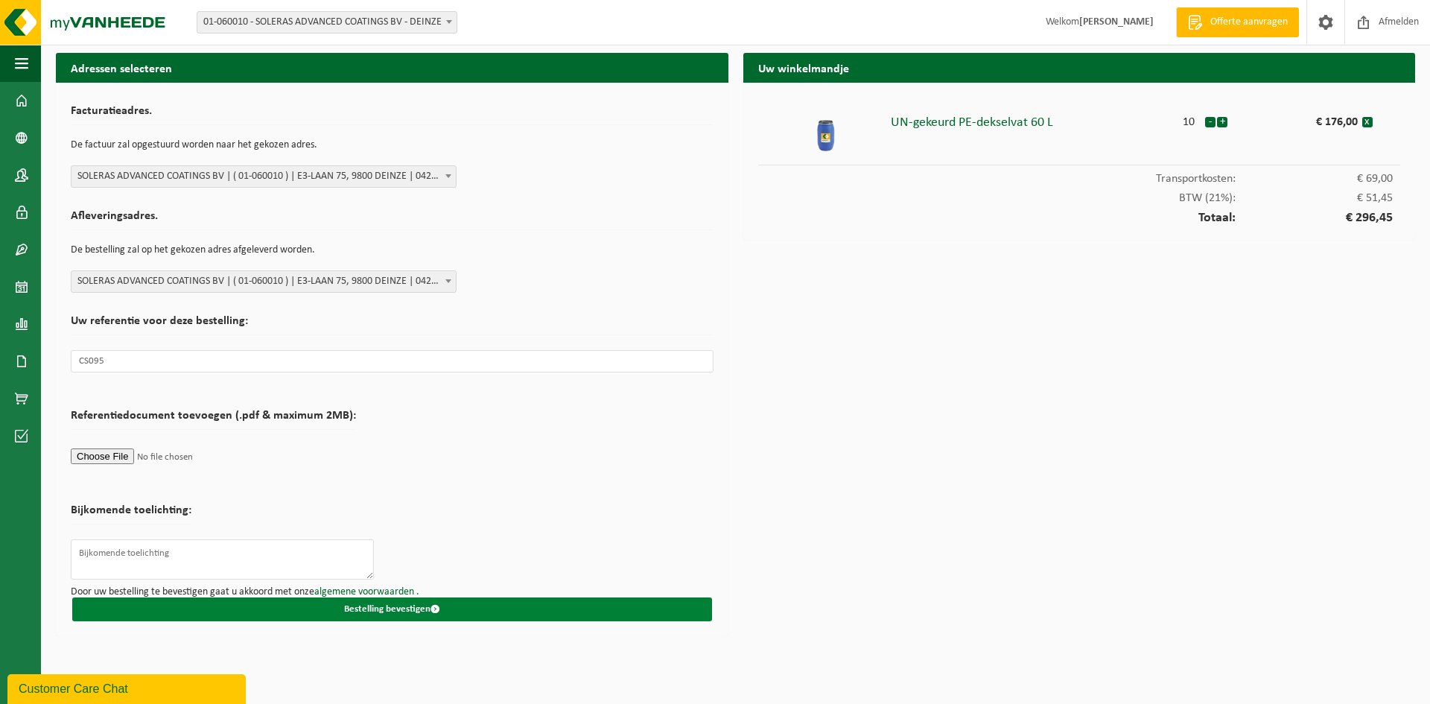
click at [410, 608] on button "Bestelling bevestigen" at bounding box center [392, 609] width 640 height 24
